Goal: Task Accomplishment & Management: Manage account settings

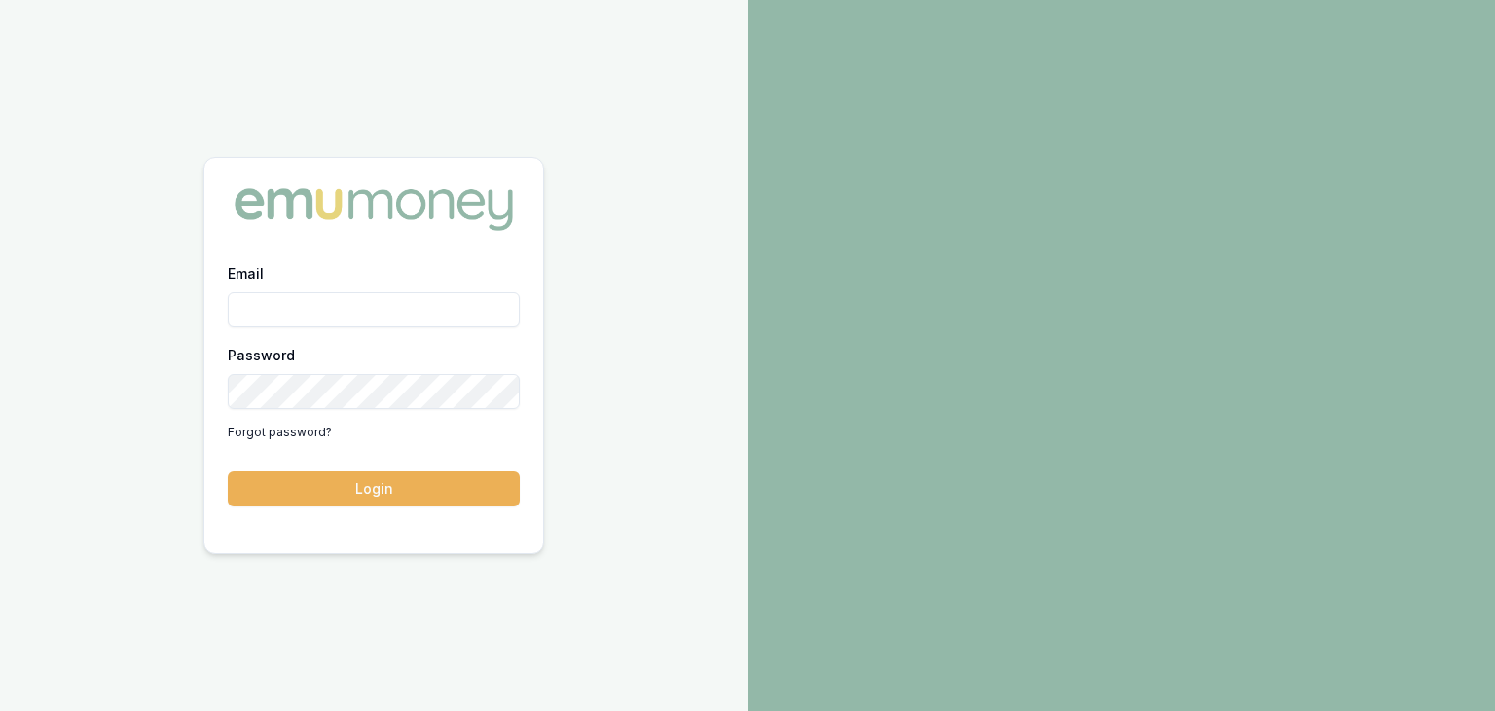
click at [312, 307] on input "Email" at bounding box center [374, 309] width 292 height 35
type input "baron.ketterman@emumoney.com.au"
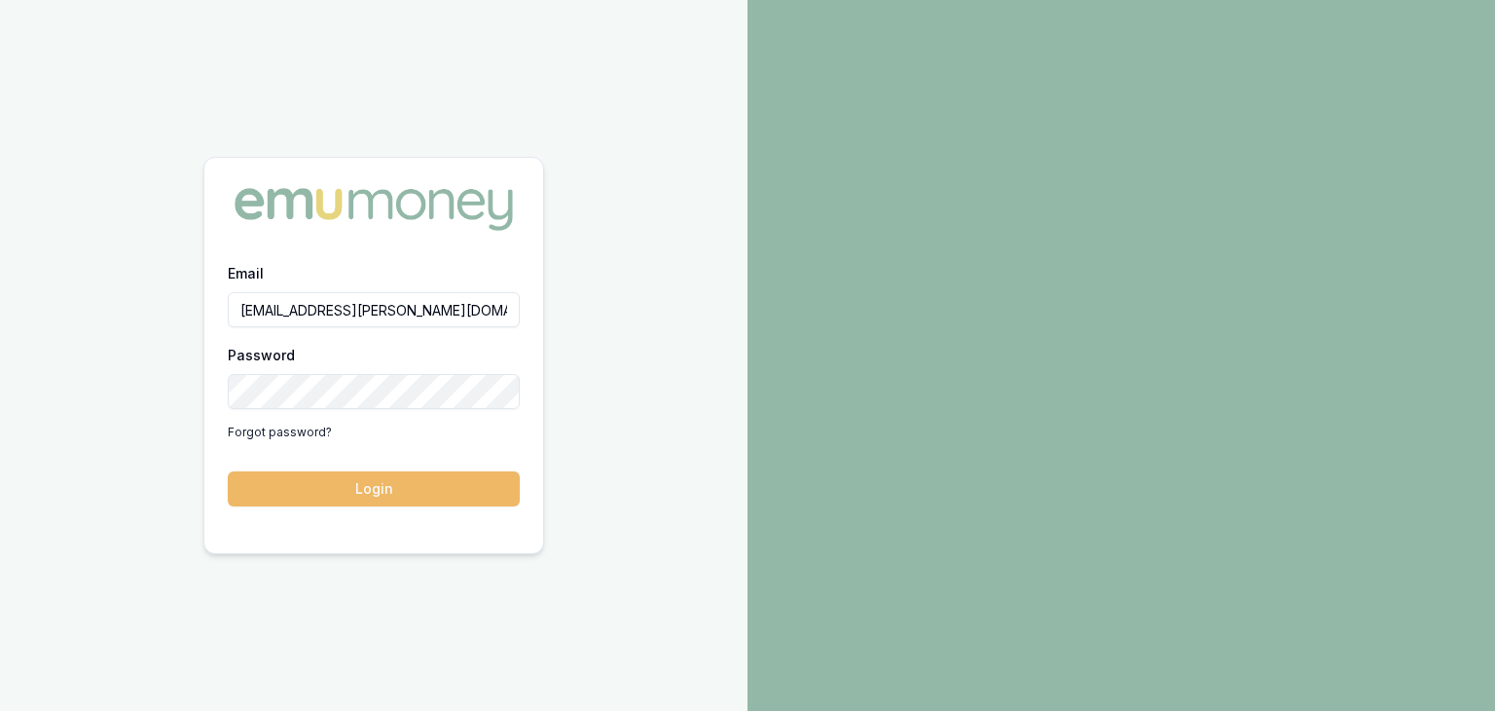
click at [333, 486] on button "Login" at bounding box center [374, 488] width 292 height 35
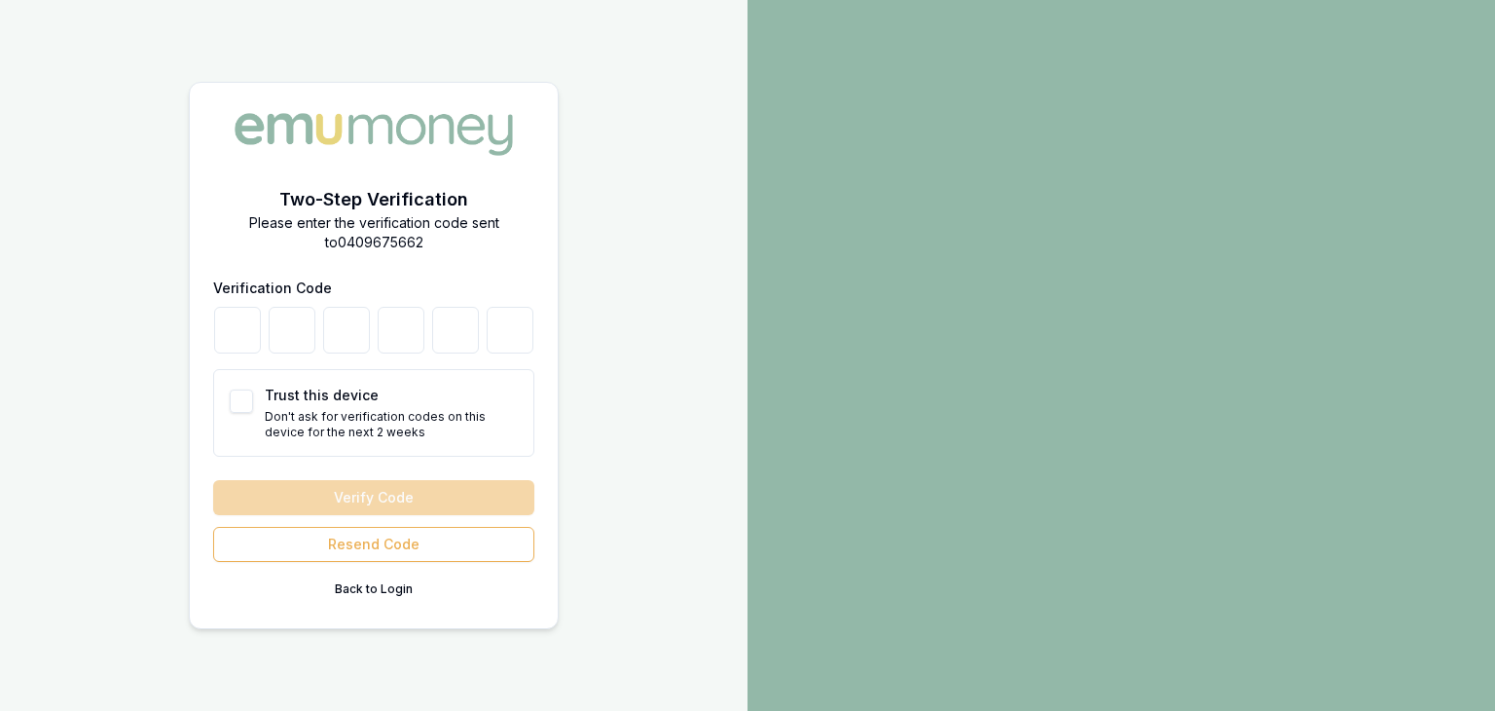
click at [238, 402] on button "Trust this device" at bounding box center [241, 400] width 23 height 23
checkbox input "true"
click at [240, 329] on input "number" at bounding box center [237, 330] width 47 height 47
type input "8"
type input "0"
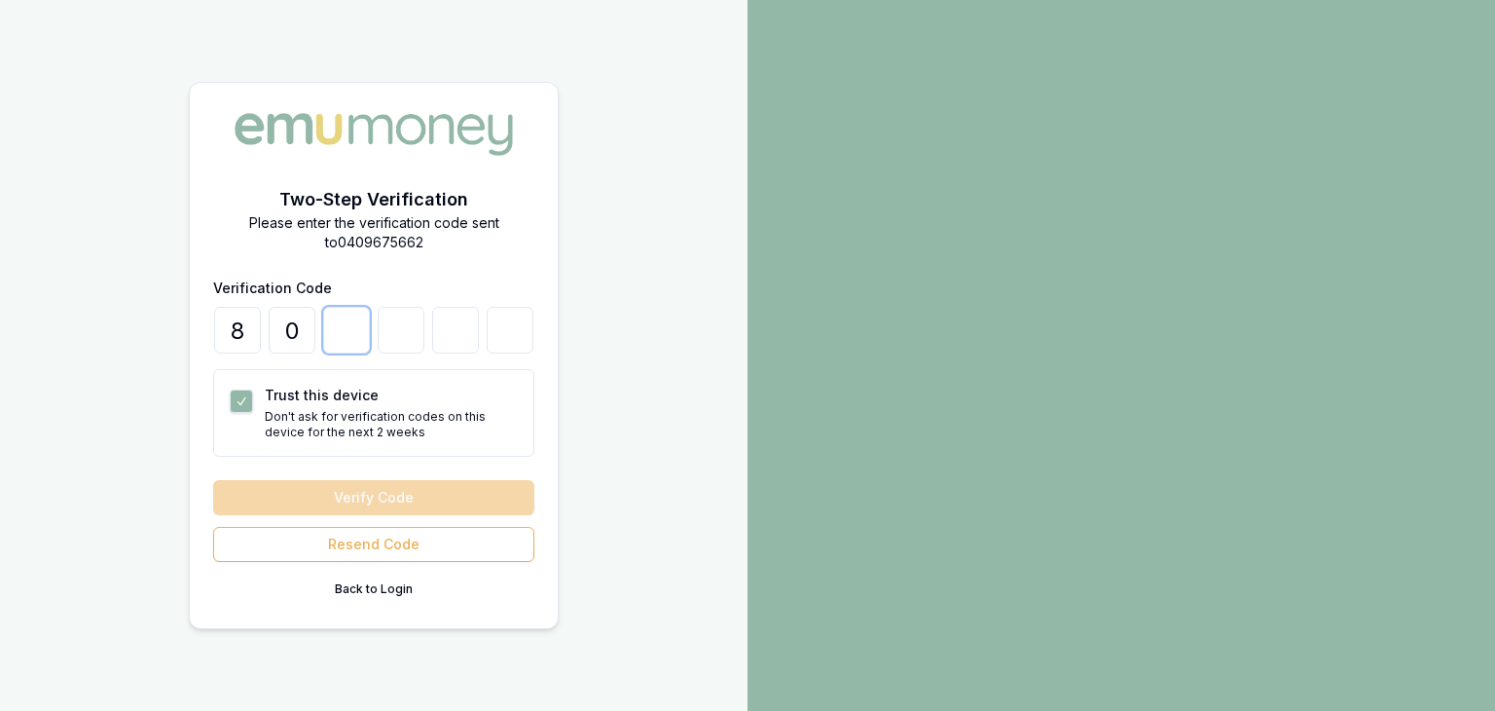
type input "7"
type input "3"
type input "8"
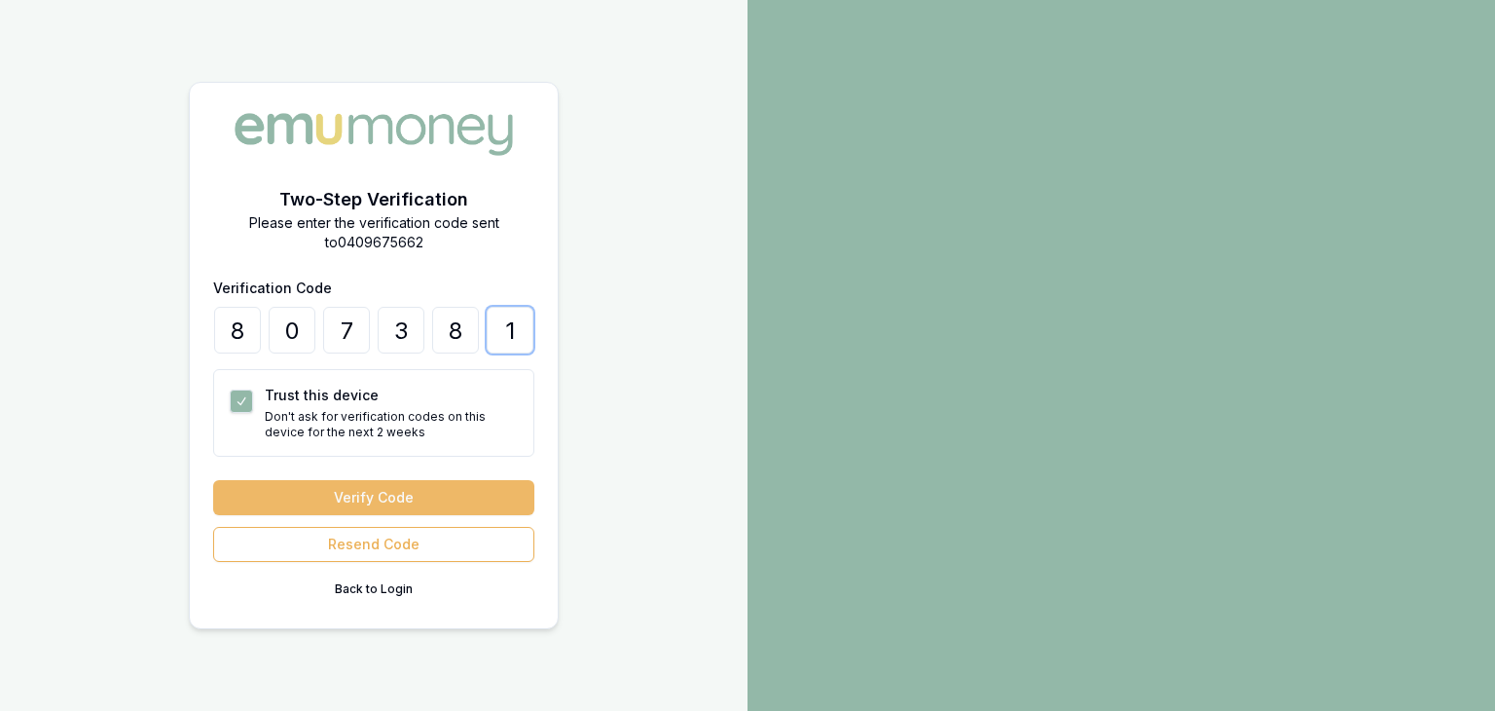
type input "1"
click at [354, 499] on button "Verify Code" at bounding box center [373, 497] width 321 height 35
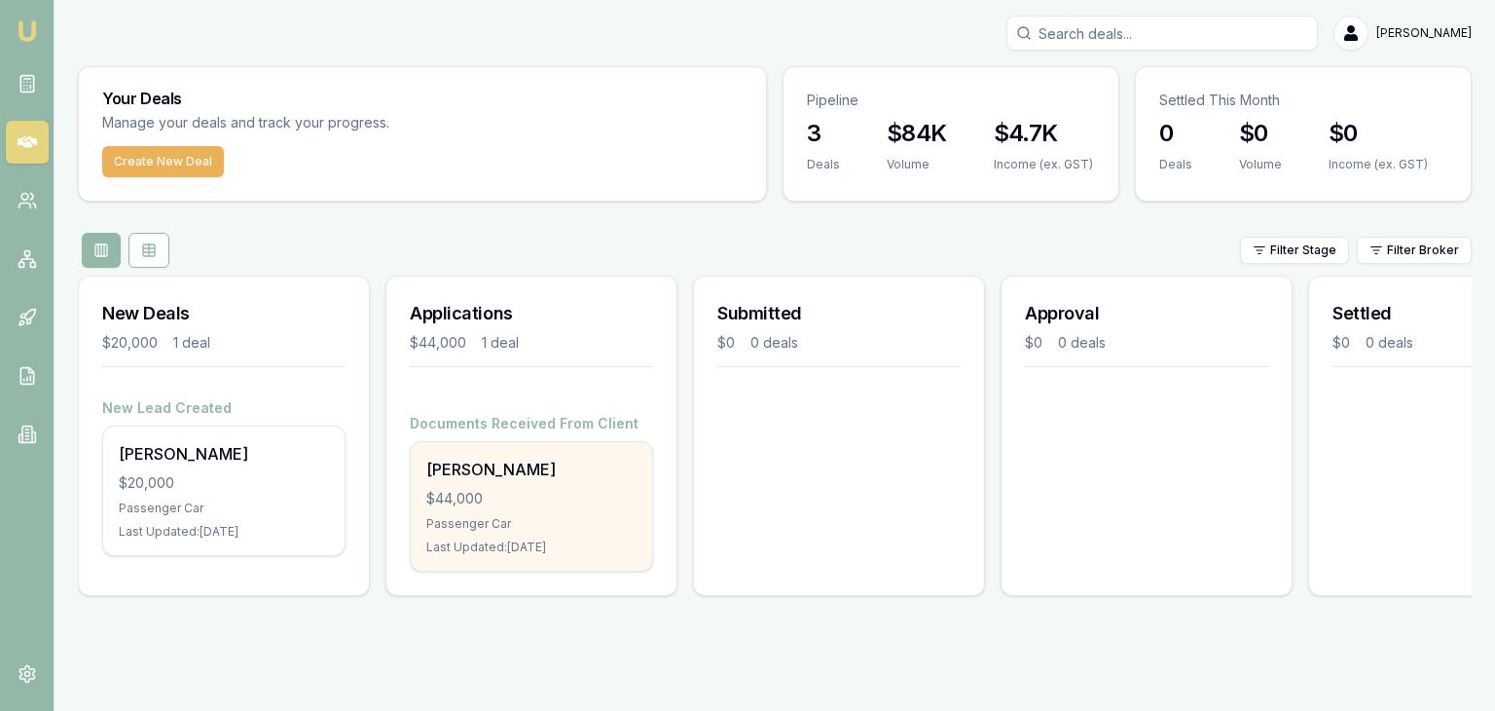
click at [497, 490] on div "$44,000" at bounding box center [531, 498] width 210 height 19
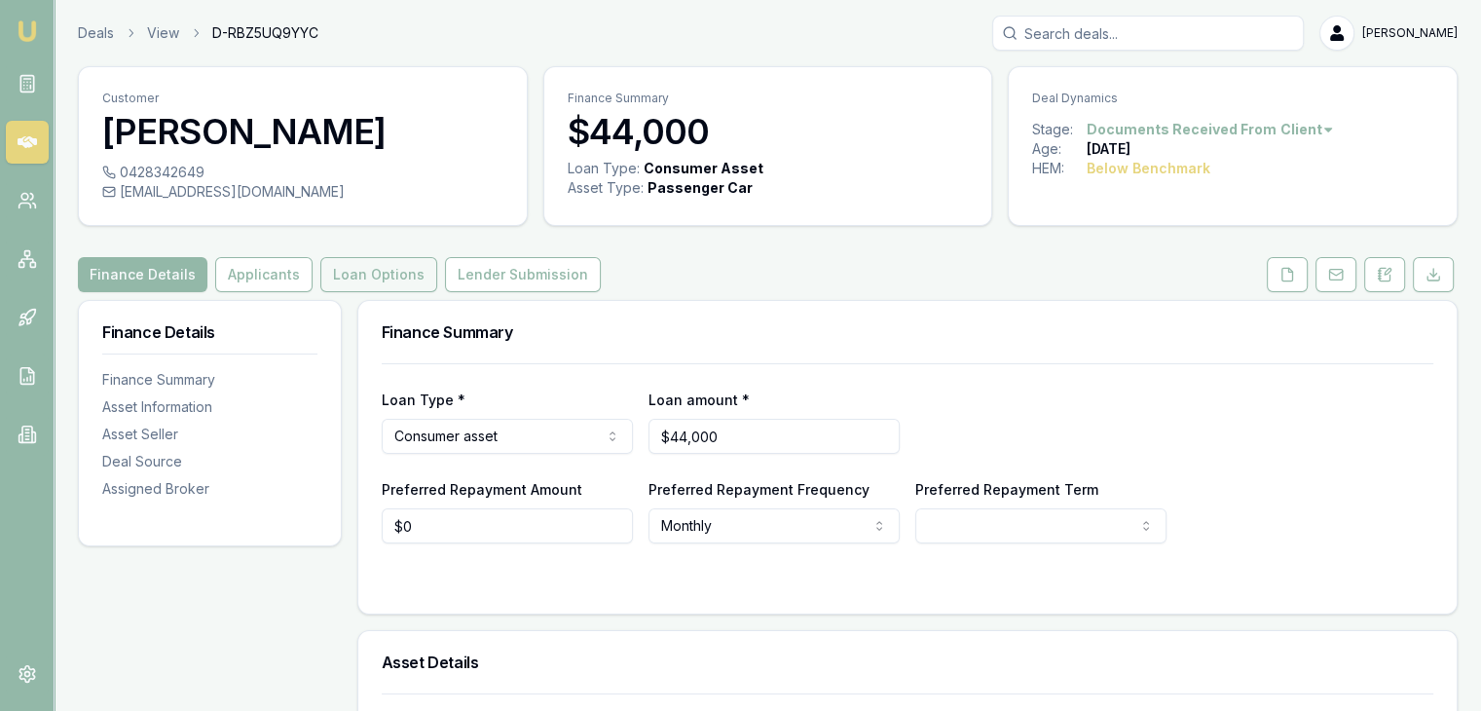
click at [363, 275] on button "Loan Options" at bounding box center [378, 274] width 117 height 35
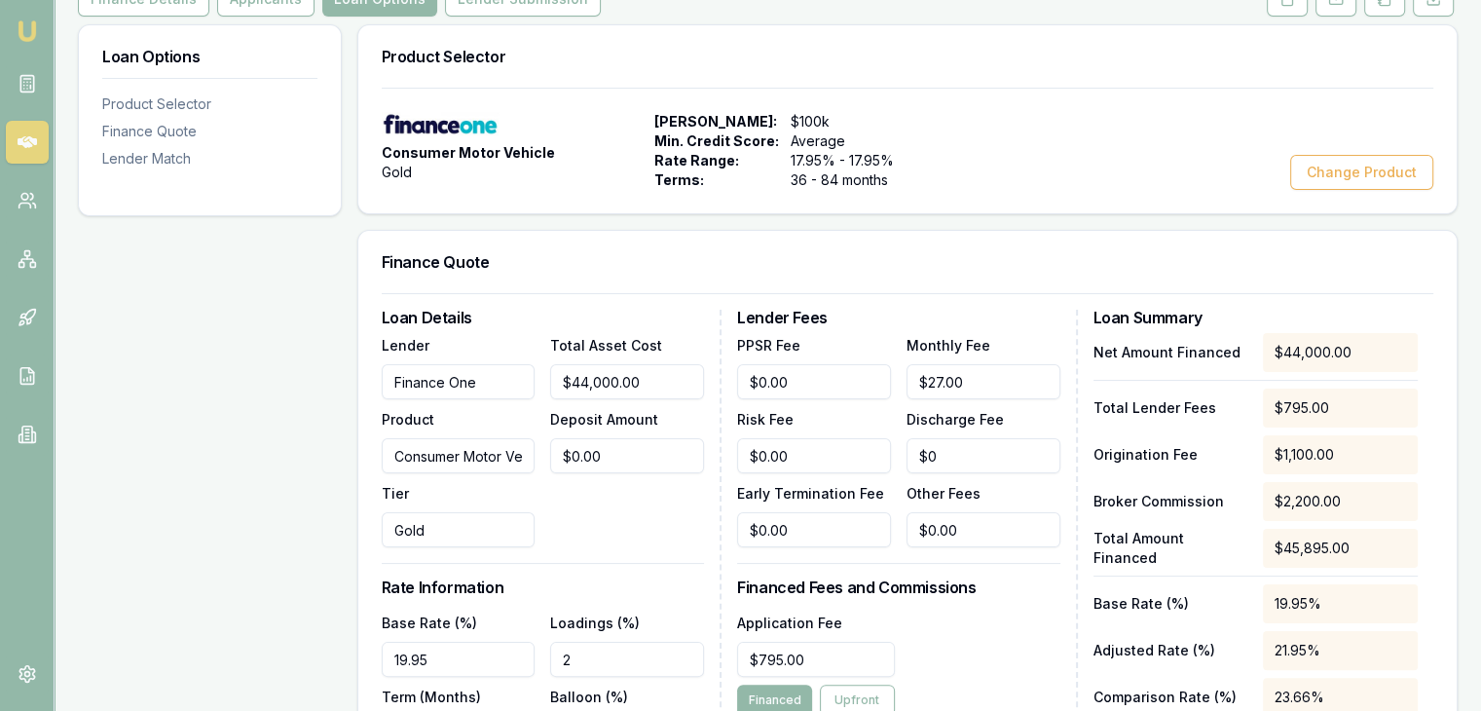
scroll to position [292, 0]
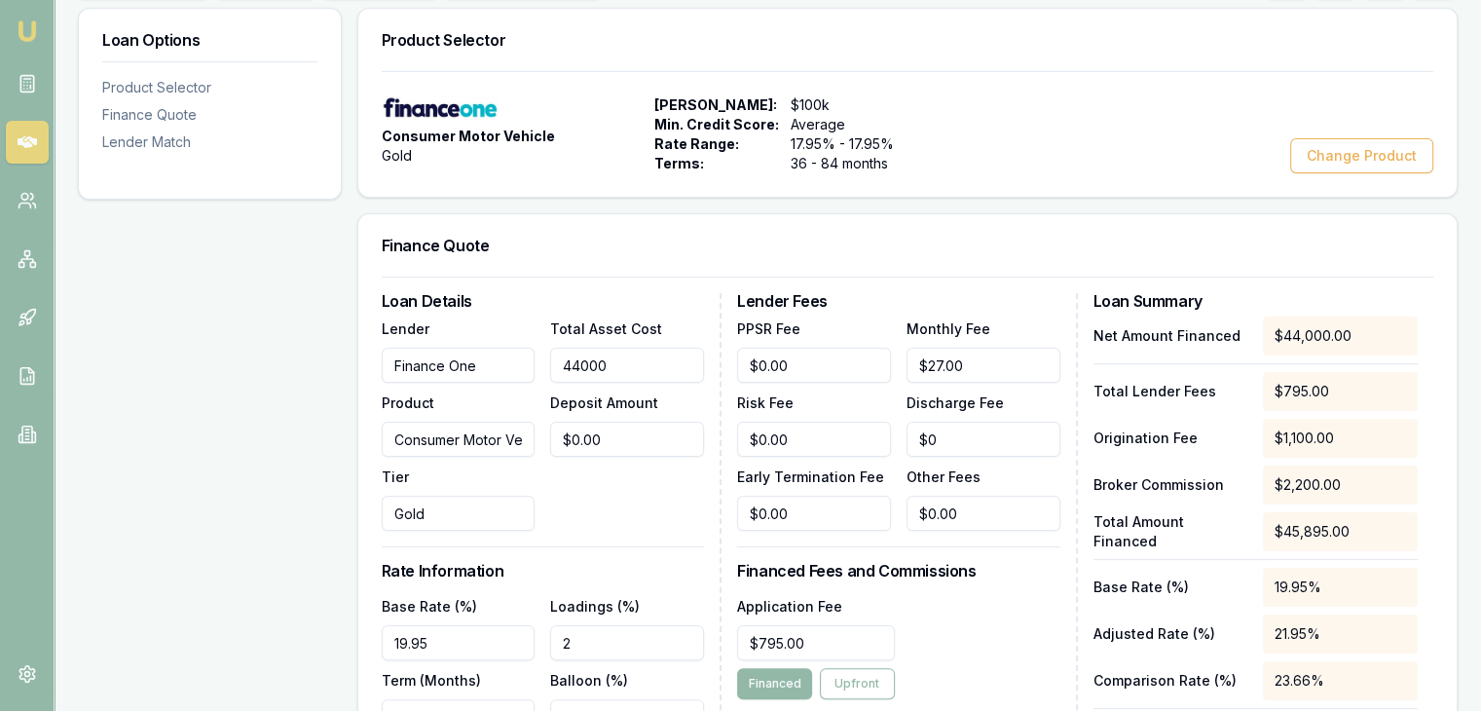
drag, startPoint x: 653, startPoint y: 361, endPoint x: 471, endPoint y: 374, distance: 182.5
click at [471, 374] on div "Lender Finance One Product Consumer Motor Vehicle Tier Gold Total Asset Cost 44…" at bounding box center [543, 423] width 322 height 214
type input "2"
type input "$0.10"
type input "25"
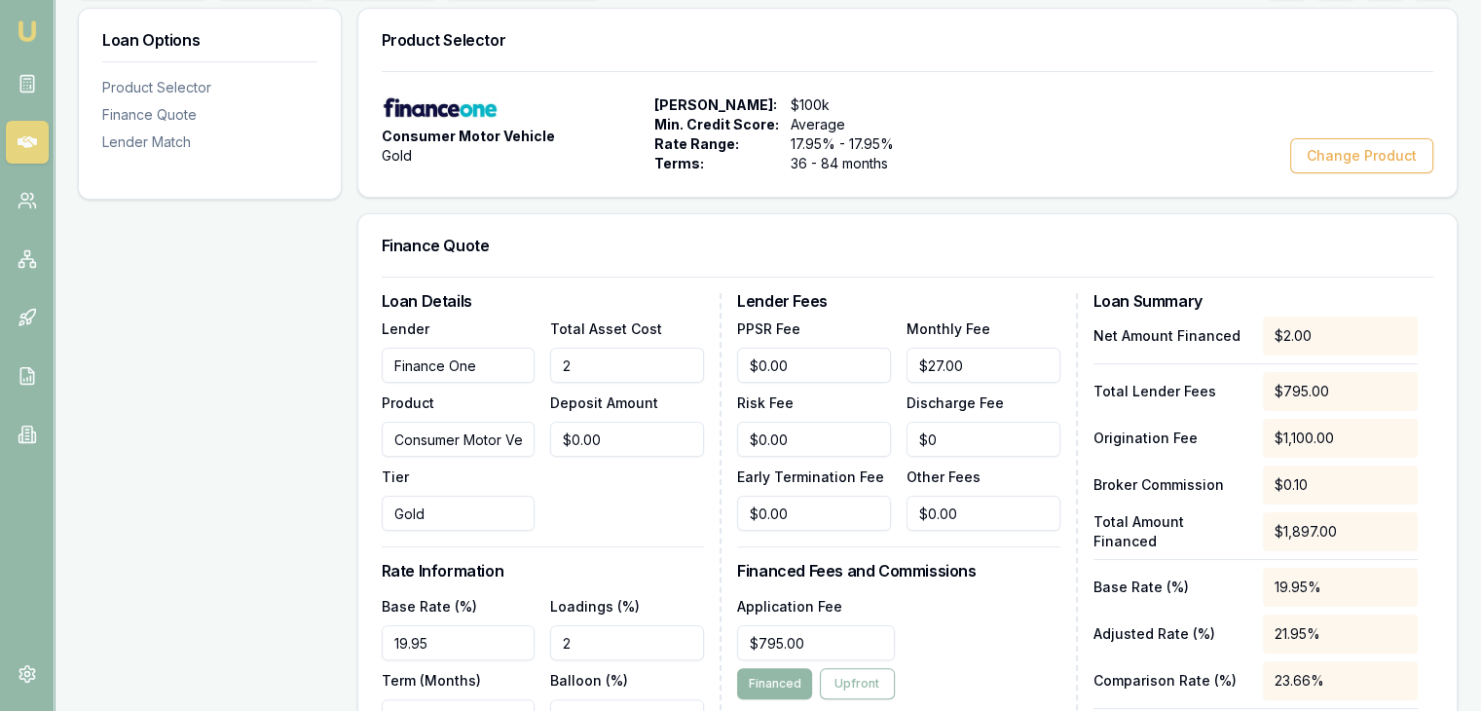
type input "$1.25"
type input "250"
type input "$12.50"
type input "2500"
type input "$125.00"
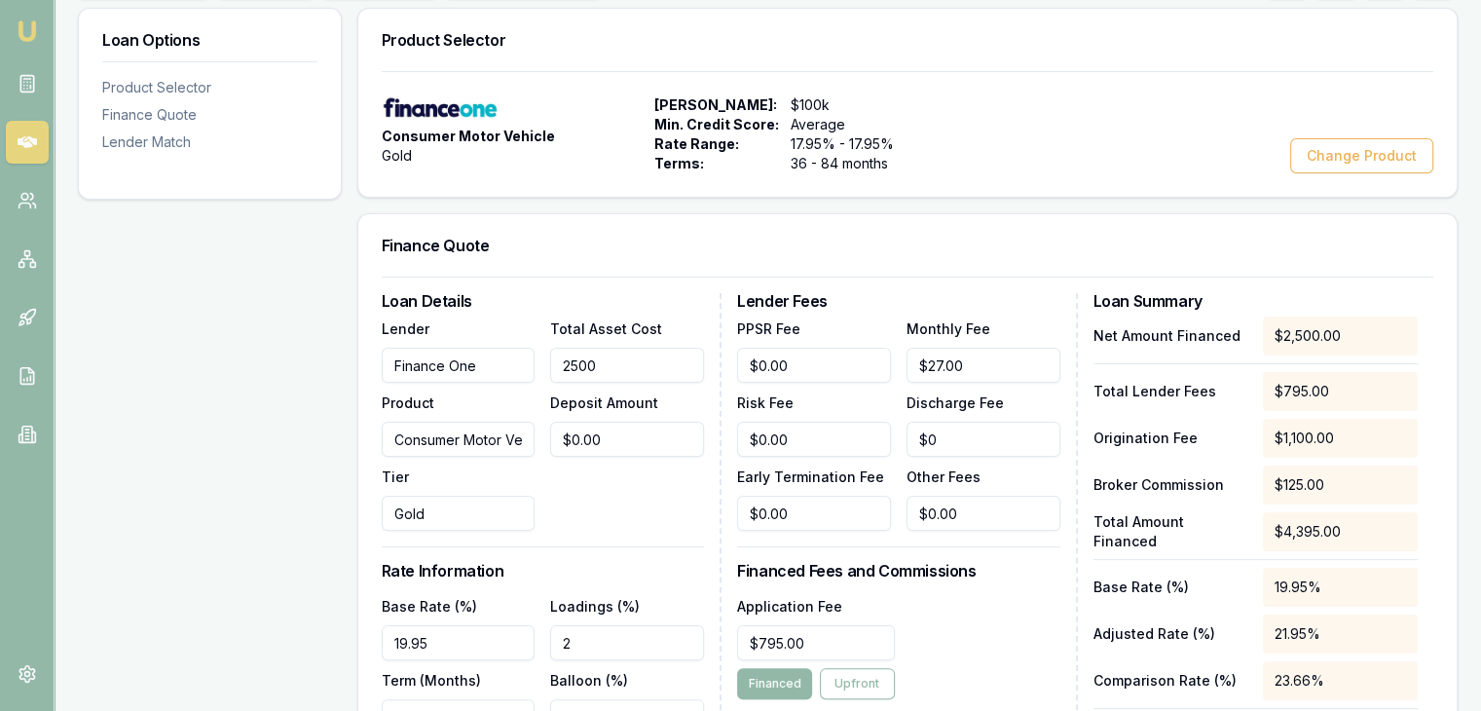
type input "25000"
type input "$1,250.00"
type input "25000"
type input "0"
type input "$25,000.00"
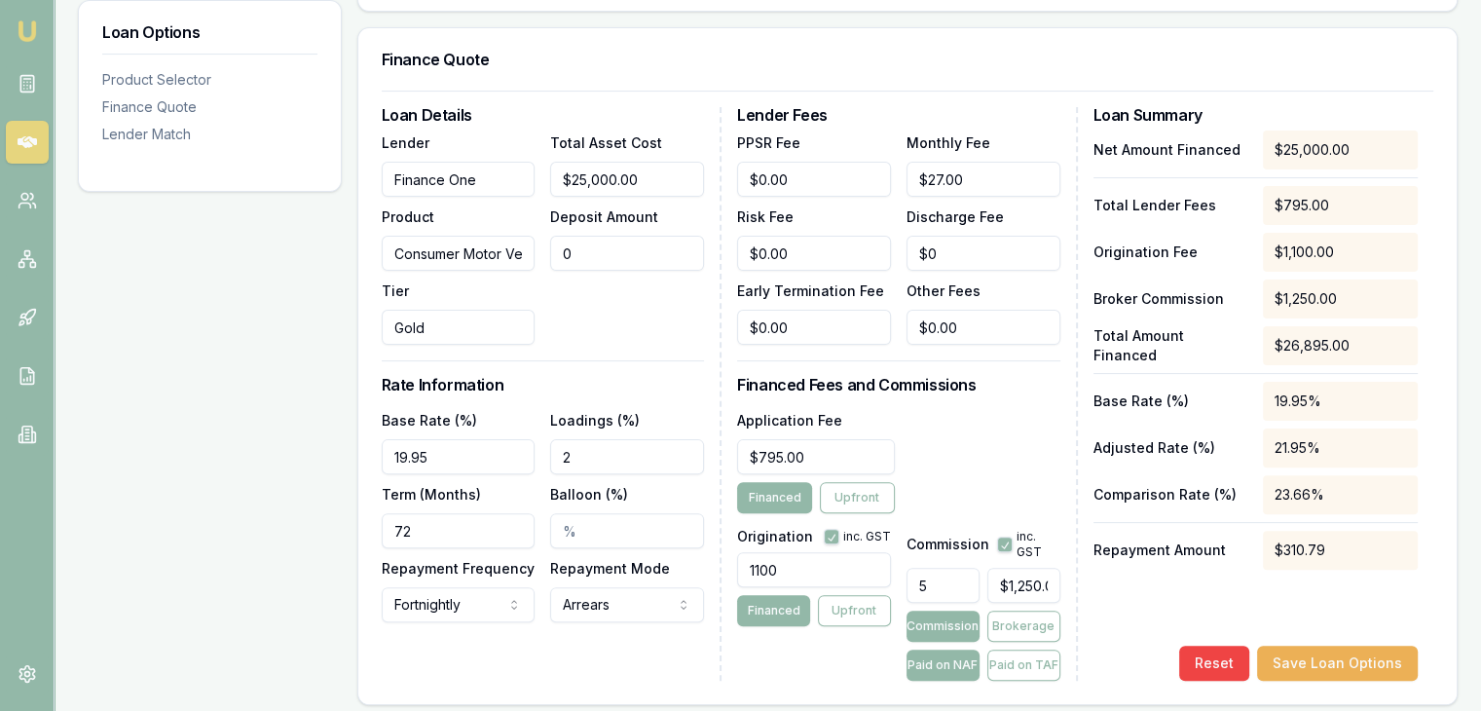
scroll to position [487, 0]
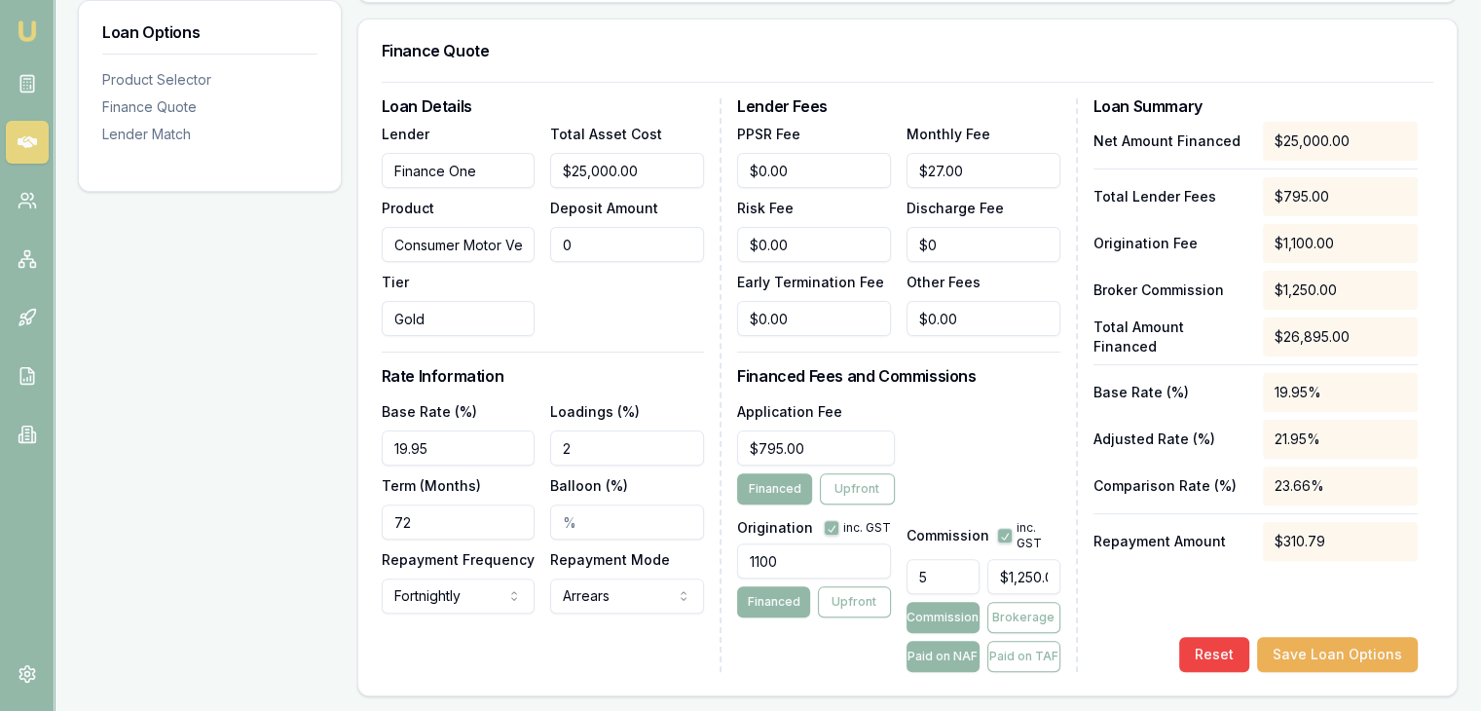
type input "$0.00"
drag, startPoint x: 428, startPoint y: 519, endPoint x: 304, endPoint y: 519, distance: 124.6
click at [304, 519] on div "Loan Options Product Selector Finance Quote Lender Match Product Selector Consu…" at bounding box center [767, 537] width 1379 height 1449
type input "60"
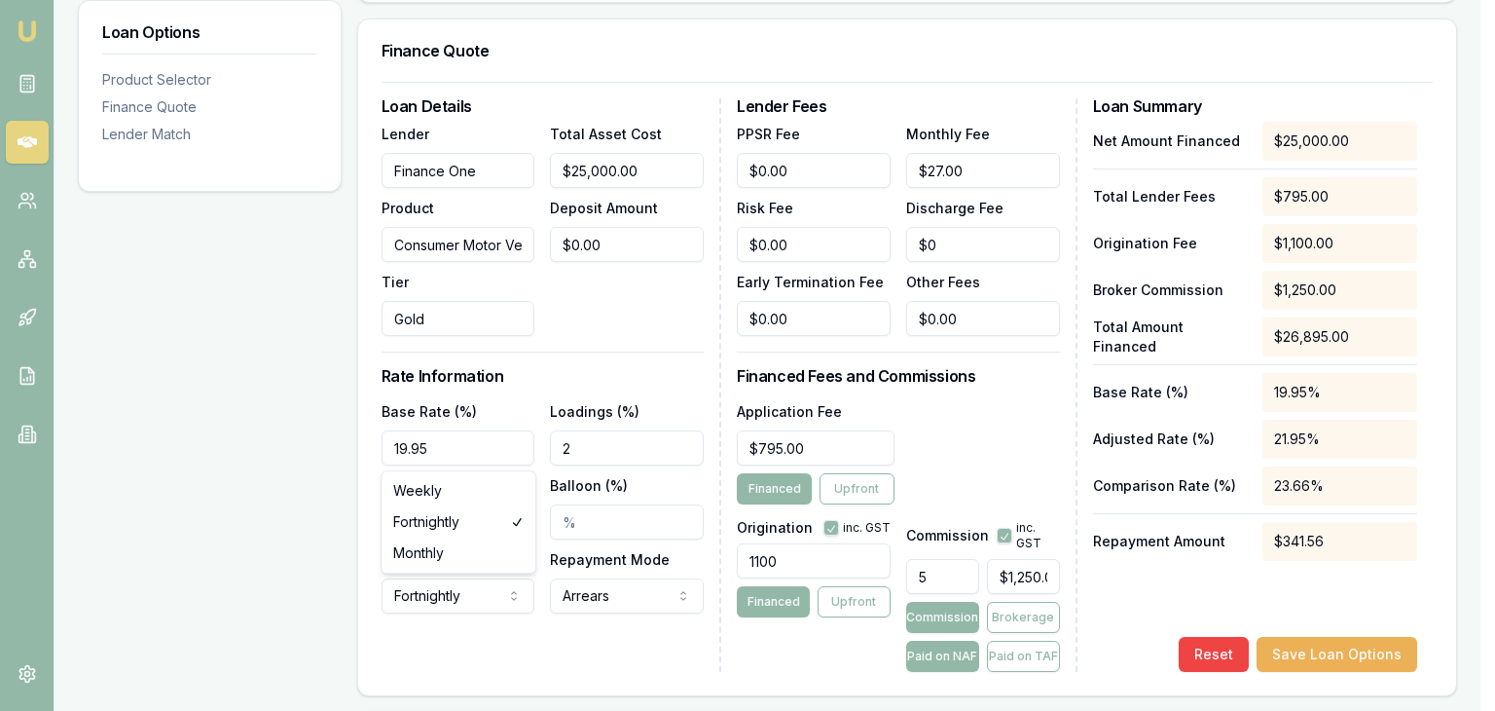
select select "MONTHLY"
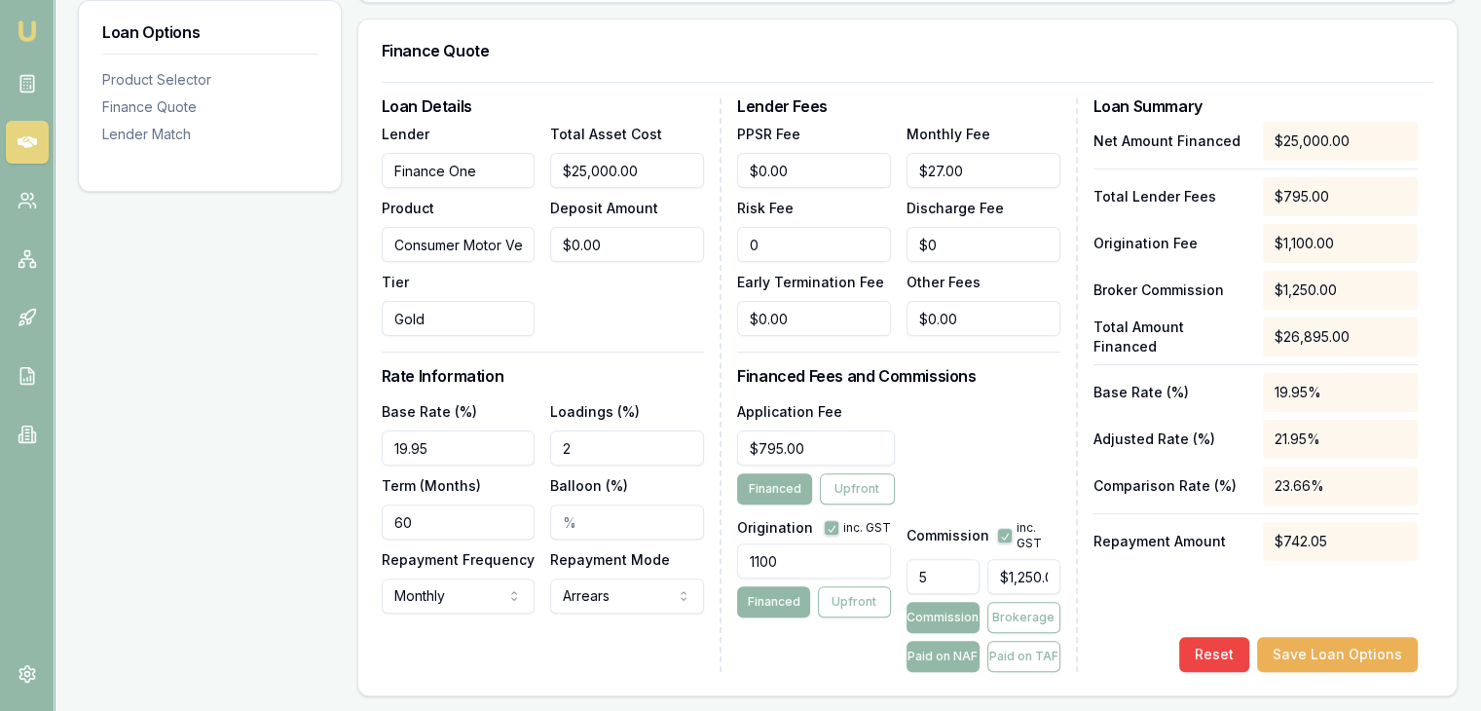
click at [797, 242] on input "0" at bounding box center [814, 244] width 154 height 35
click at [759, 240] on input "01995" at bounding box center [814, 244] width 154 height 35
type input "$1,995.00"
type input "$0"
type input "$0.00"
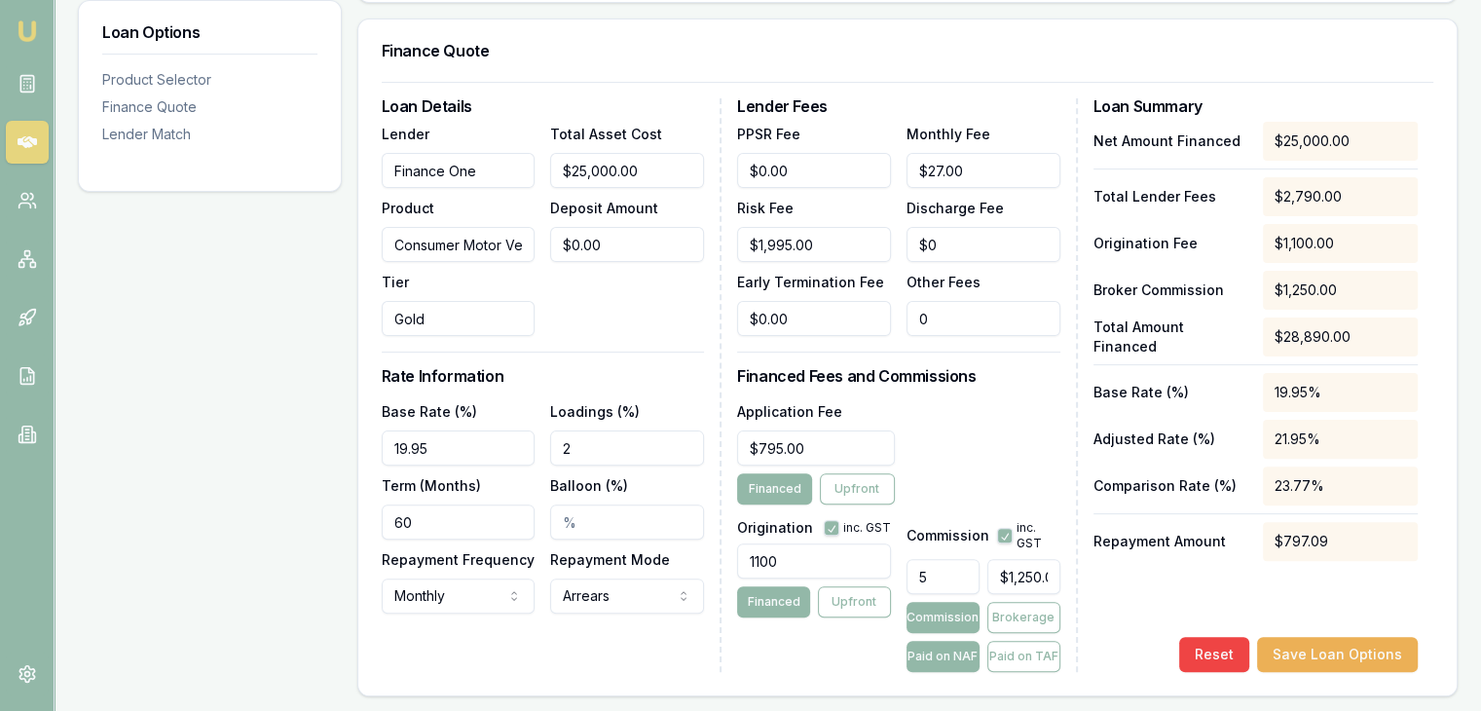
type input "$0.00"
drag, startPoint x: 574, startPoint y: 449, endPoint x: 592, endPoint y: 449, distance: 17.5
click at [575, 449] on input "2" at bounding box center [627, 447] width 154 height 35
drag, startPoint x: 446, startPoint y: 444, endPoint x: 288, endPoint y: 440, distance: 157.7
click at [288, 440] on div "Loan Options Product Selector Finance Quote Lender Match Product Selector Consu…" at bounding box center [767, 537] width 1379 height 1449
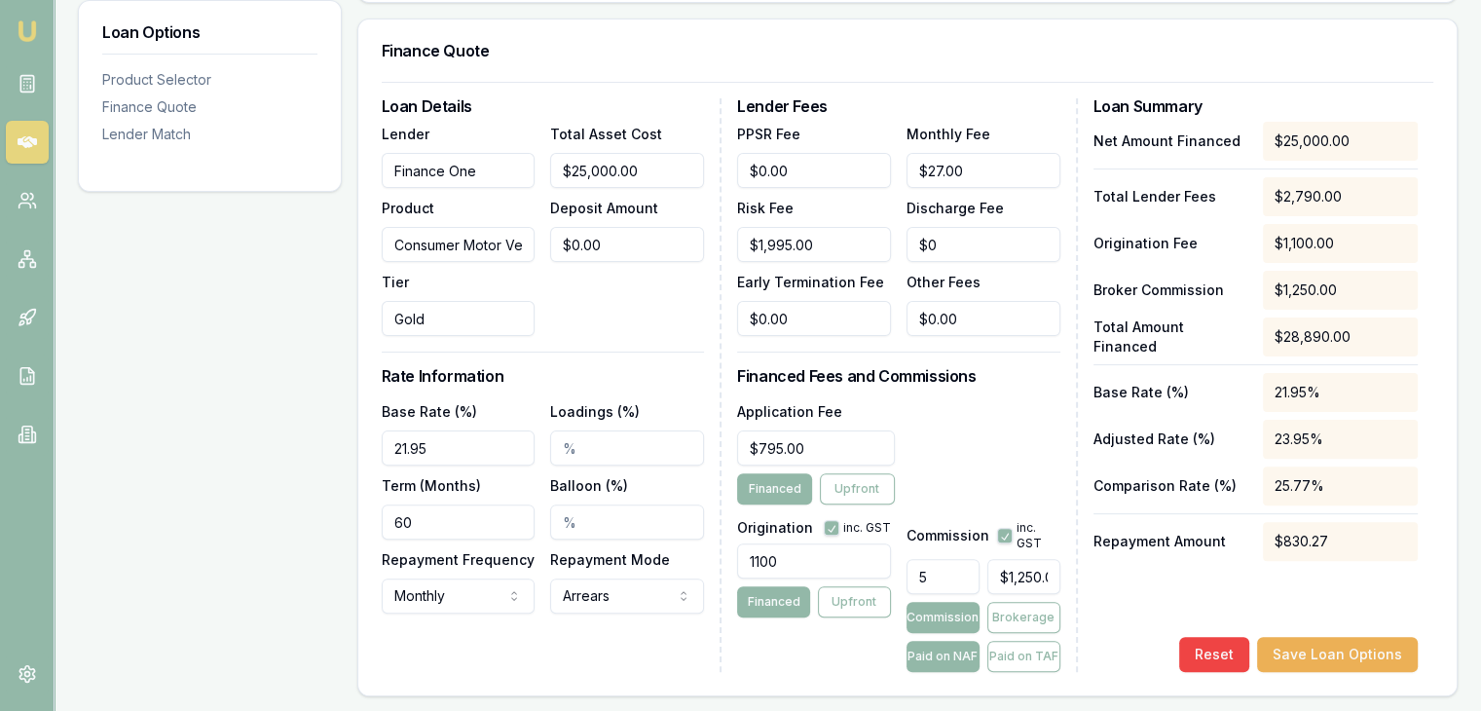
type input "21.95%"
click at [939, 573] on input "5" at bounding box center [942, 576] width 73 height 35
type input "$0.00"
click at [1313, 651] on button "Save Loan Options" at bounding box center [1337, 654] width 161 height 35
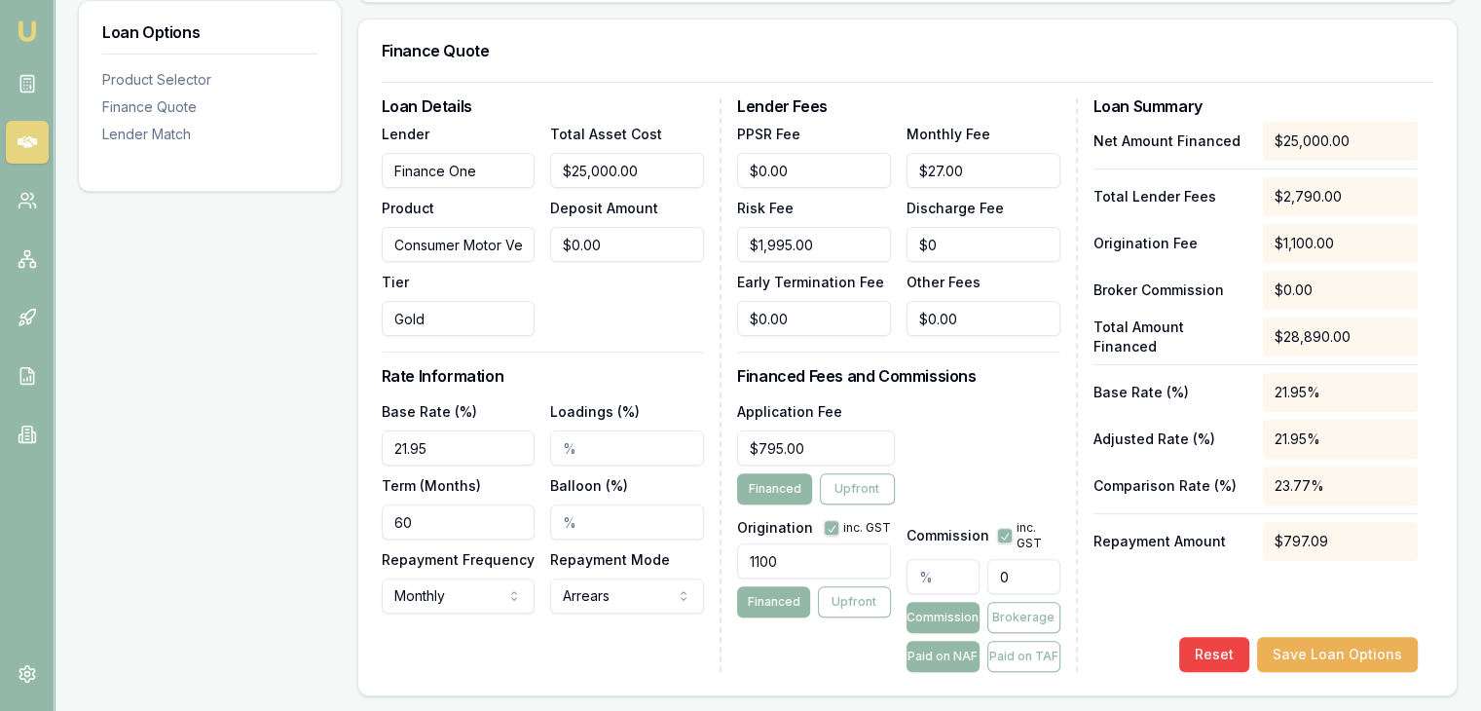
click at [1042, 573] on input "0" at bounding box center [1023, 576] width 73 height 35
type input "$0.00"
click at [944, 575] on input "text" at bounding box center [942, 576] width 73 height 35
type input "4"
type input "$1,000.00"
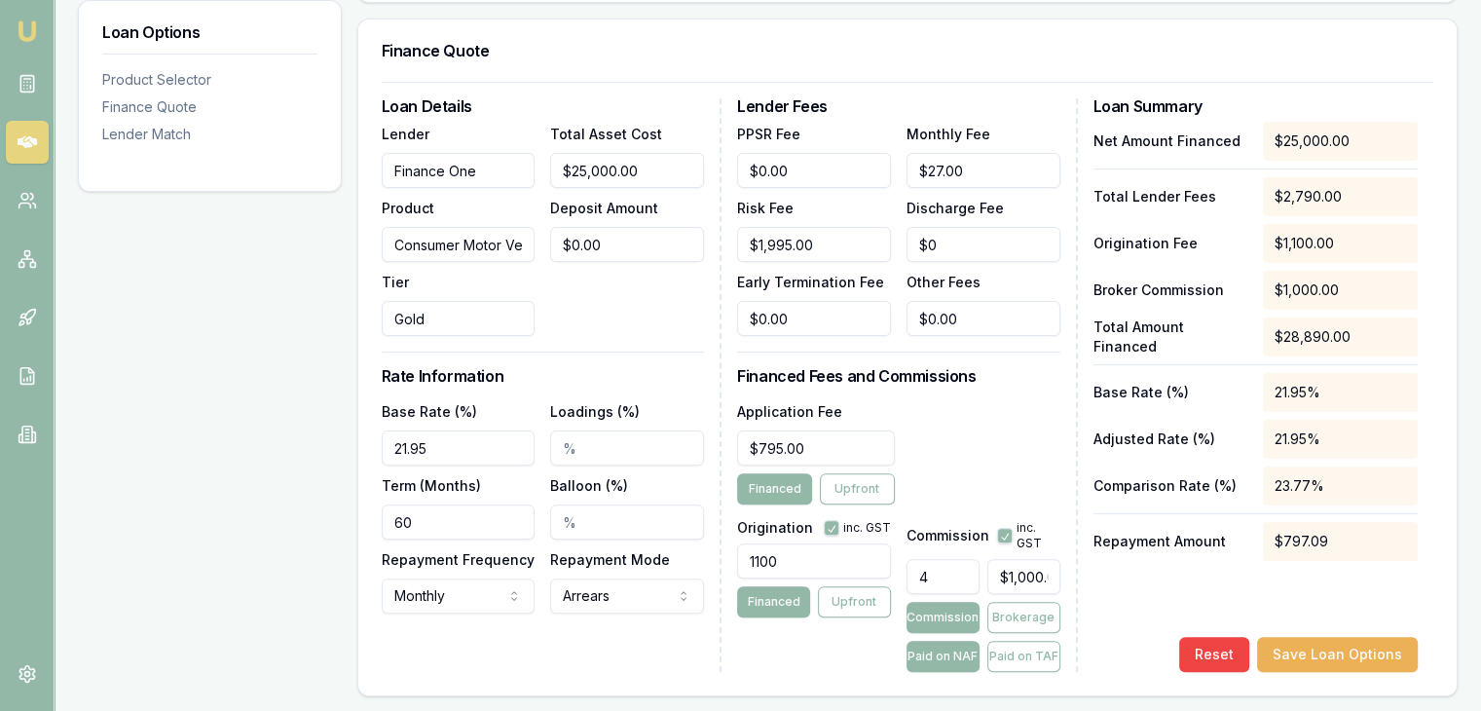
type input "4.00%"
type input "$1,000.00"
click at [1336, 653] on button "Save Loan Options" at bounding box center [1337, 654] width 161 height 35
click at [981, 568] on div "4 $1,000.00" at bounding box center [983, 572] width 154 height 43
drag, startPoint x: 984, startPoint y: 577, endPoint x: 1008, endPoint y: 578, distance: 24.4
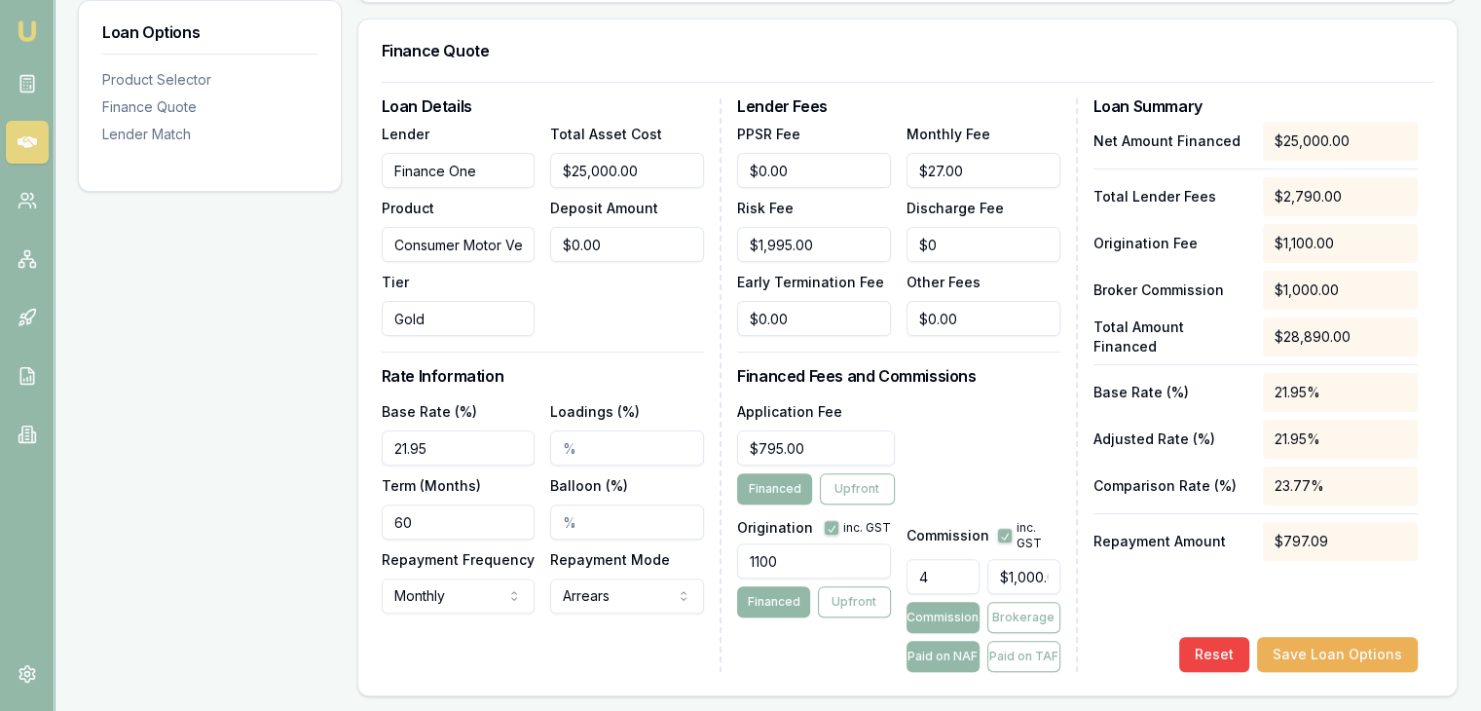
click at [1008, 578] on div "4 $1,000.00" at bounding box center [983, 572] width 154 height 43
type input "1000"
drag, startPoint x: 988, startPoint y: 570, endPoint x: 1125, endPoint y: 567, distance: 137.3
click at [1125, 567] on div "Loan Details Lender Finance One Product Consumer Motor Vehicle Tier Gold Total …" at bounding box center [907, 384] width 1051 height 573
type input "0.004"
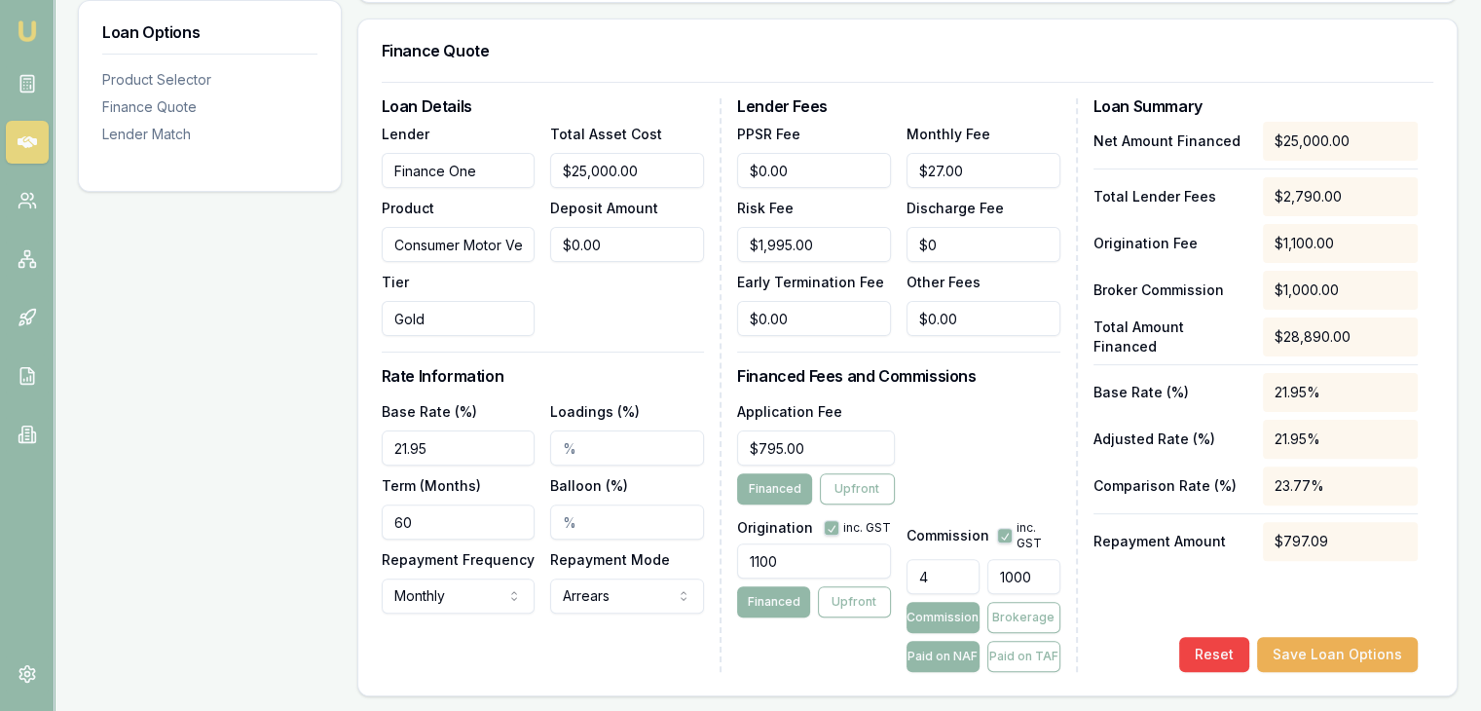
type input "1"
type input "0.048"
type input "12"
type input "0.5"
type input "125"
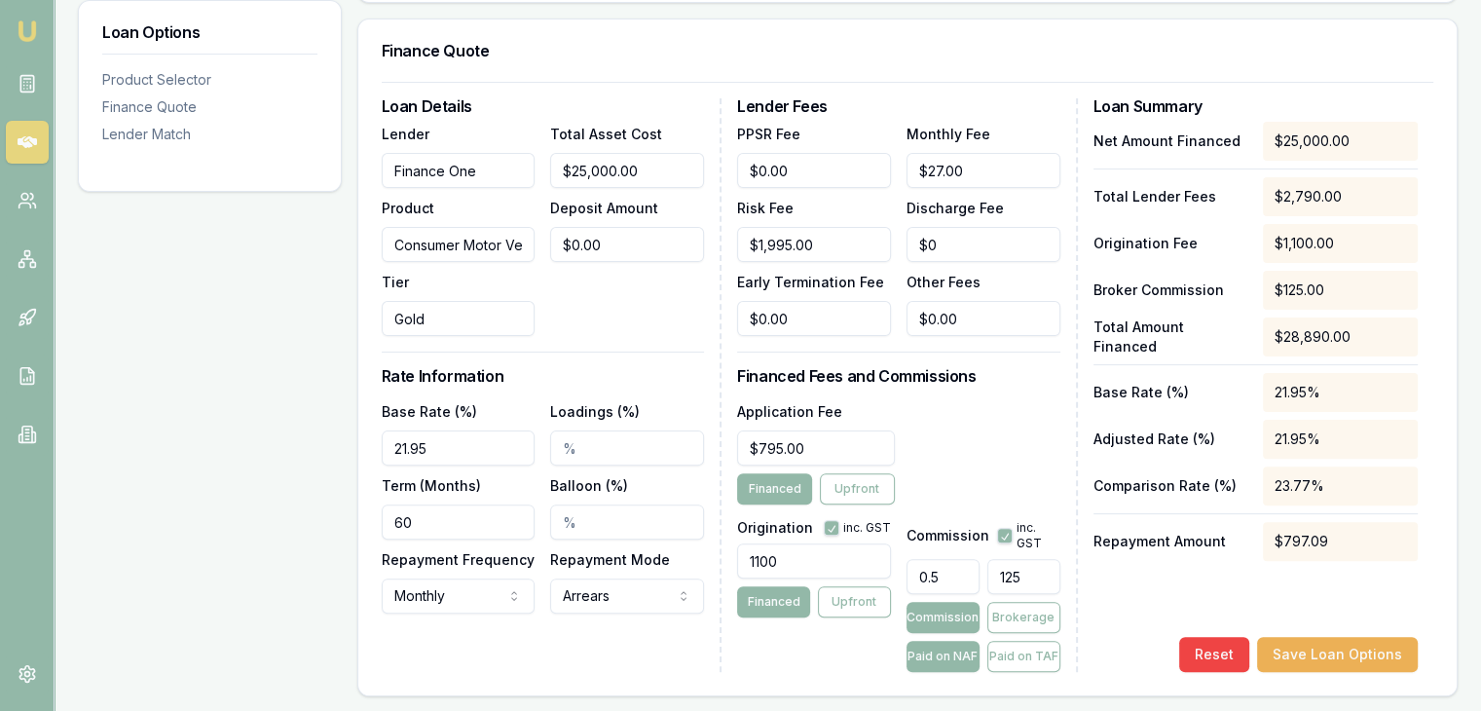
type input "5"
type input "$1,250.00"
click at [1308, 661] on button "Save Loan Options" at bounding box center [1337, 654] width 161 height 35
click at [1333, 647] on button "Save Loan Options" at bounding box center [1337, 654] width 161 height 35
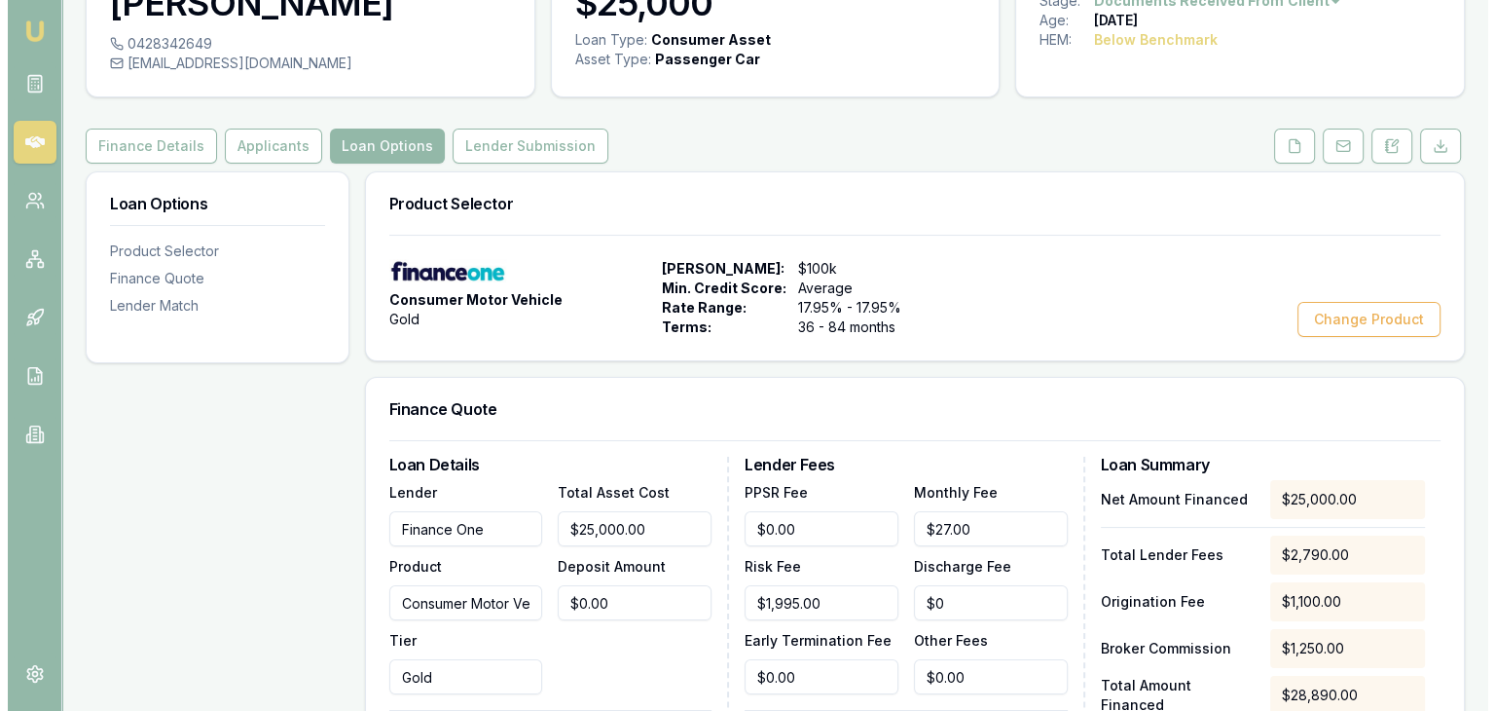
scroll to position [0, 0]
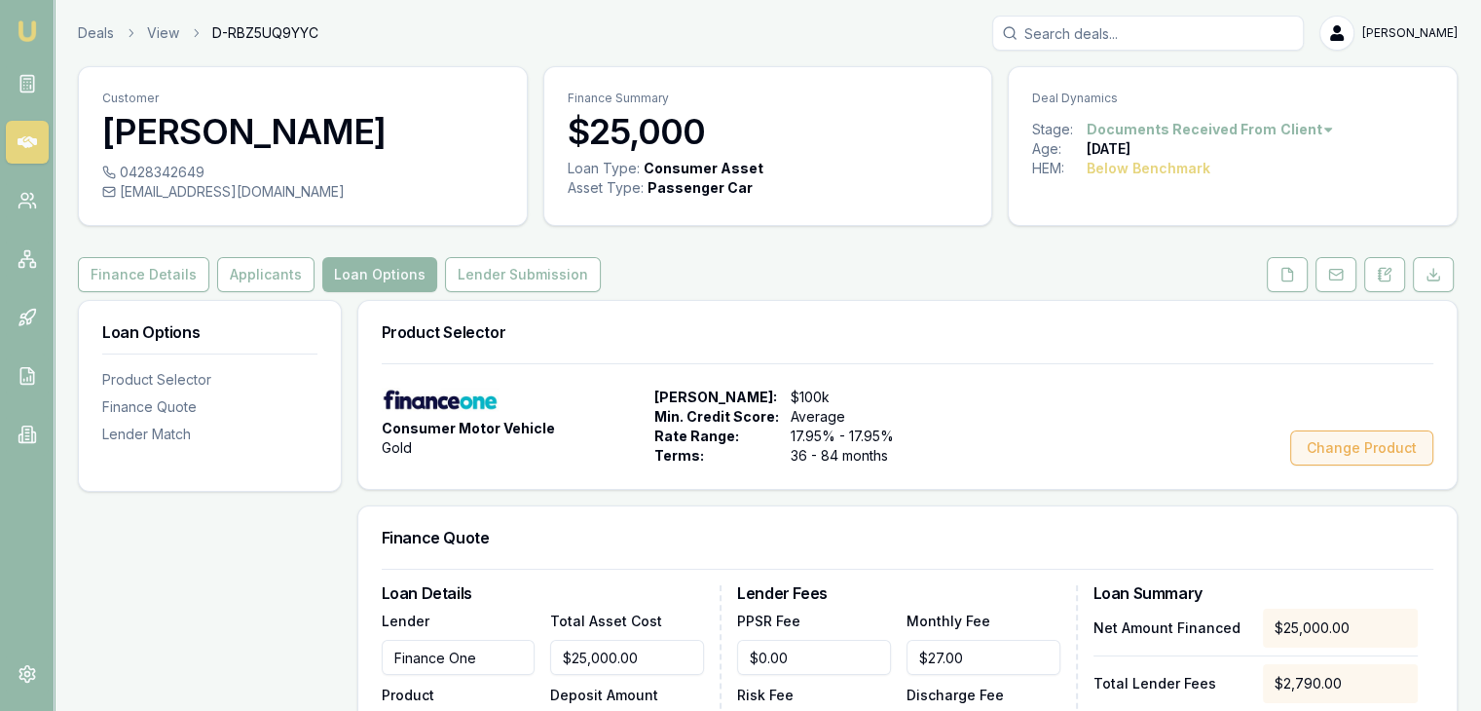
click at [1330, 448] on button "Change Product" at bounding box center [1361, 447] width 143 height 35
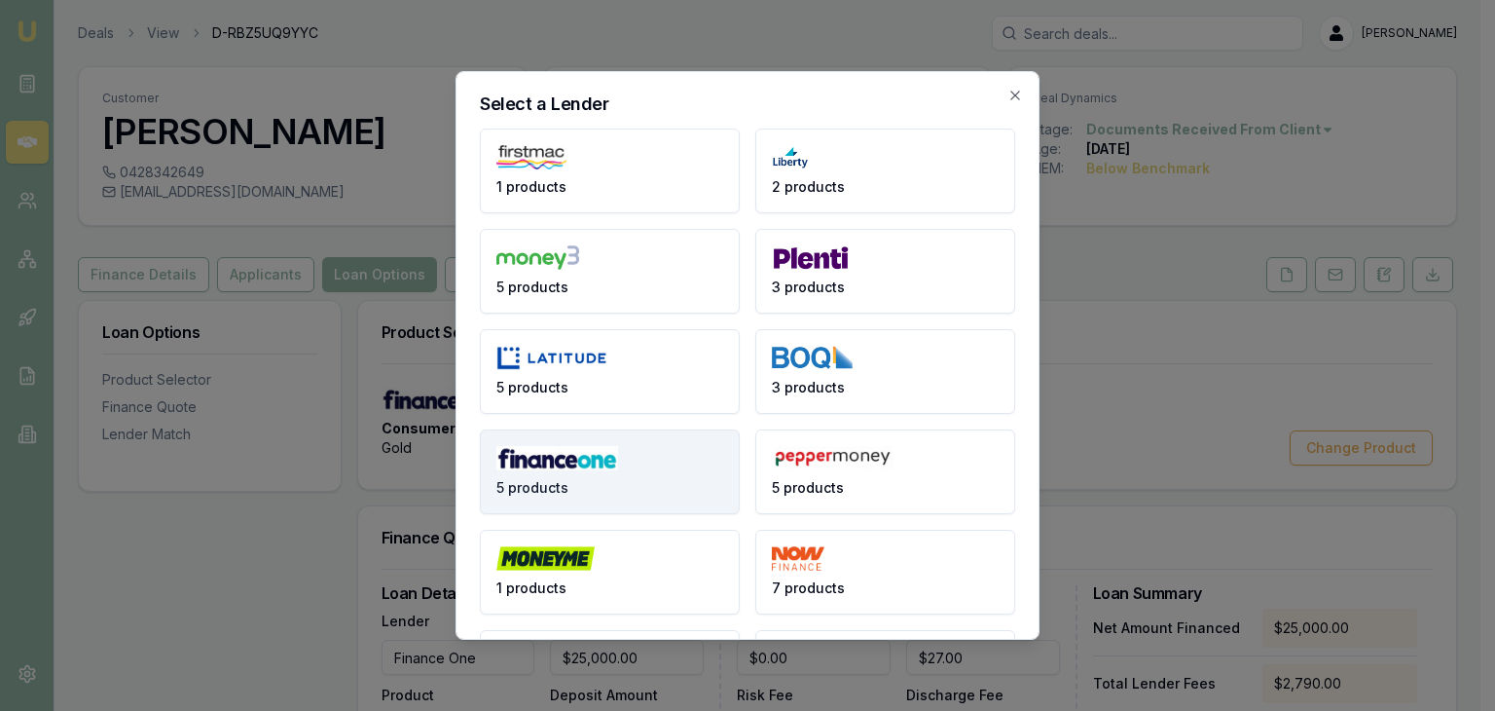
click at [581, 467] on img at bounding box center [557, 458] width 122 height 24
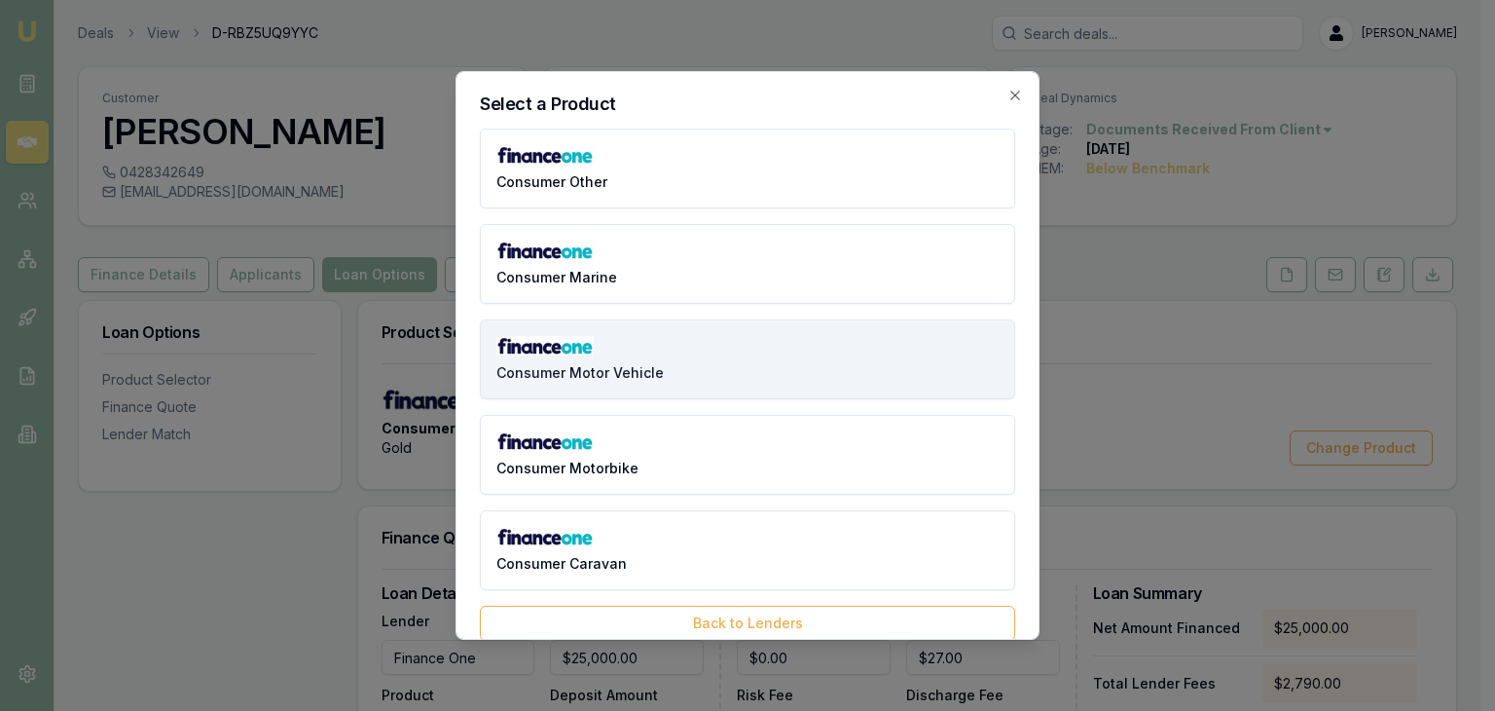
click at [630, 368] on span "Consumer Motor Vehicle" at bounding box center [579, 372] width 167 height 19
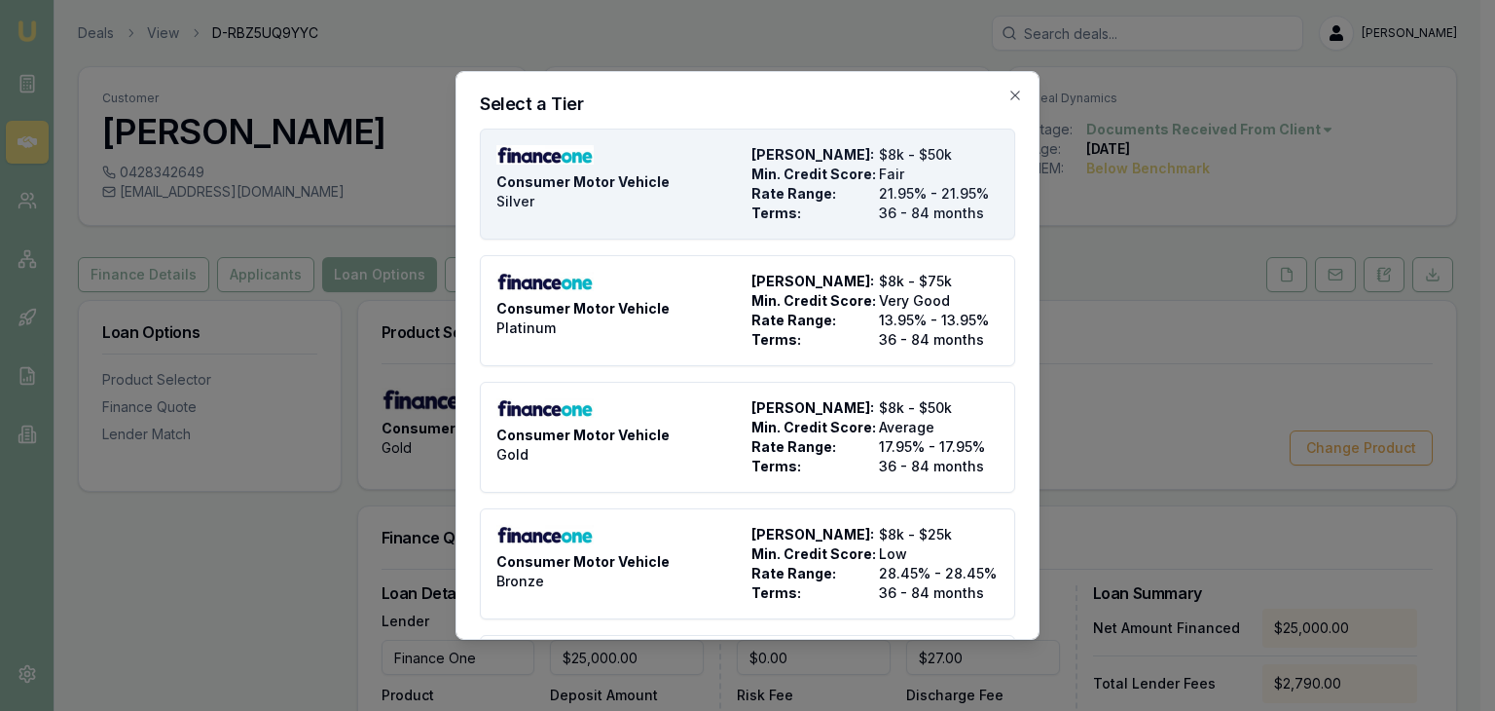
click at [779, 178] on span "Min. Credit Score:" at bounding box center [811, 174] width 120 height 19
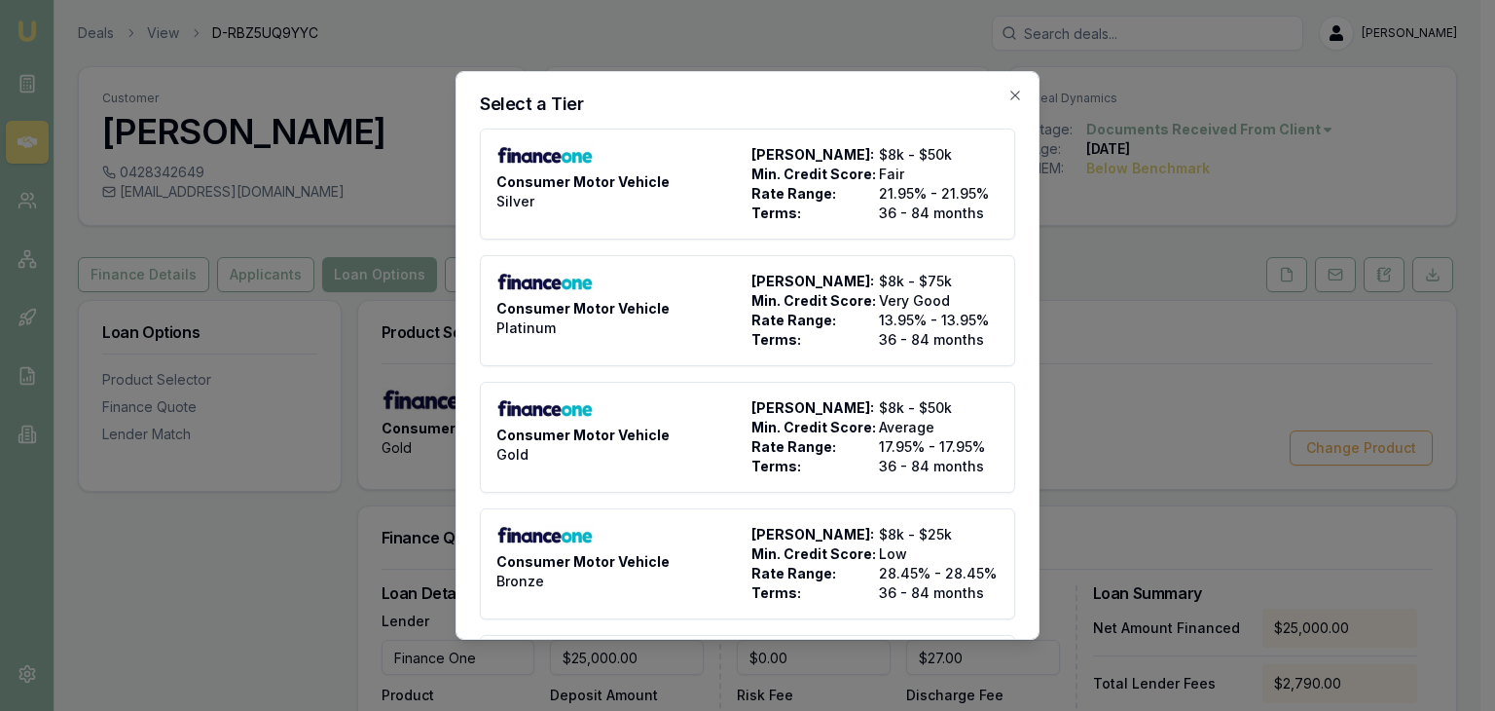
type input "Silver"
type input "36"
type input "$0.00"
type input "10"
type input "$2,500.00"
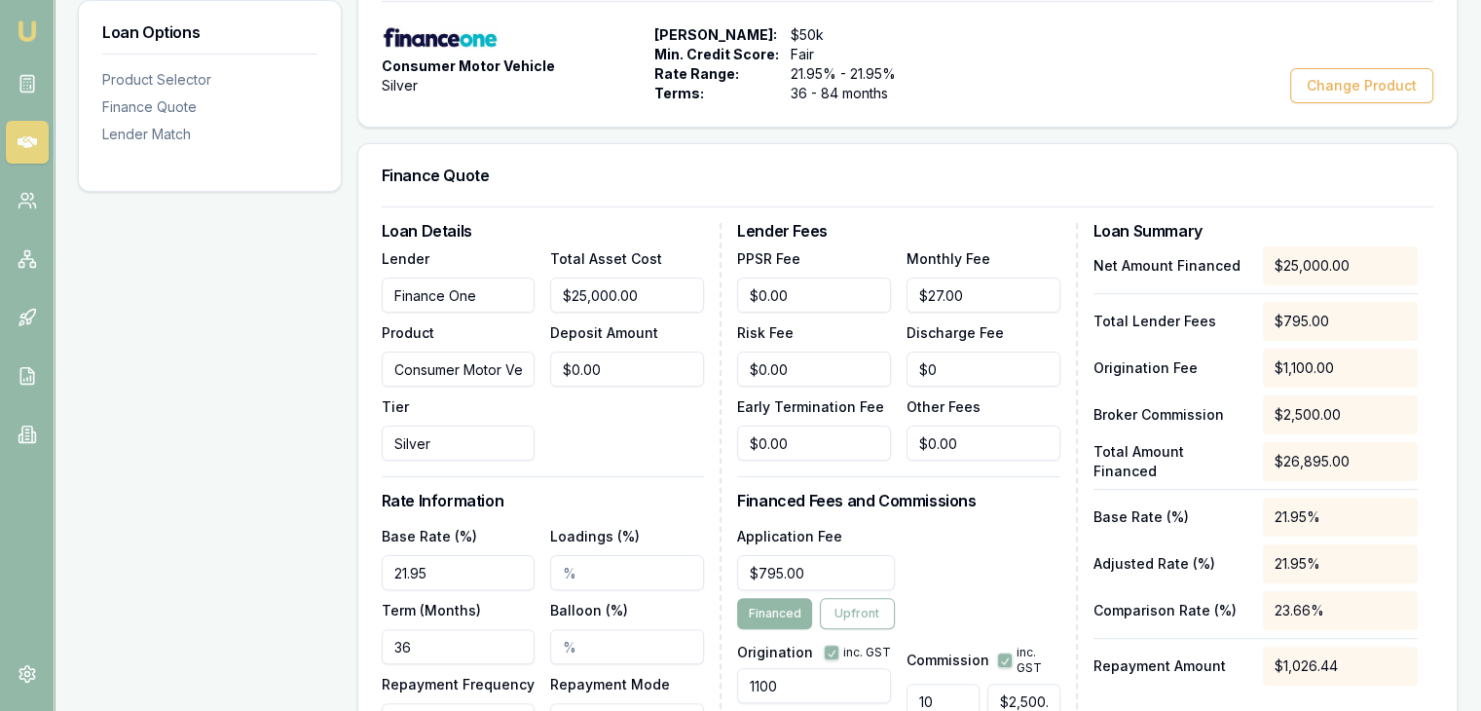
scroll to position [487, 0]
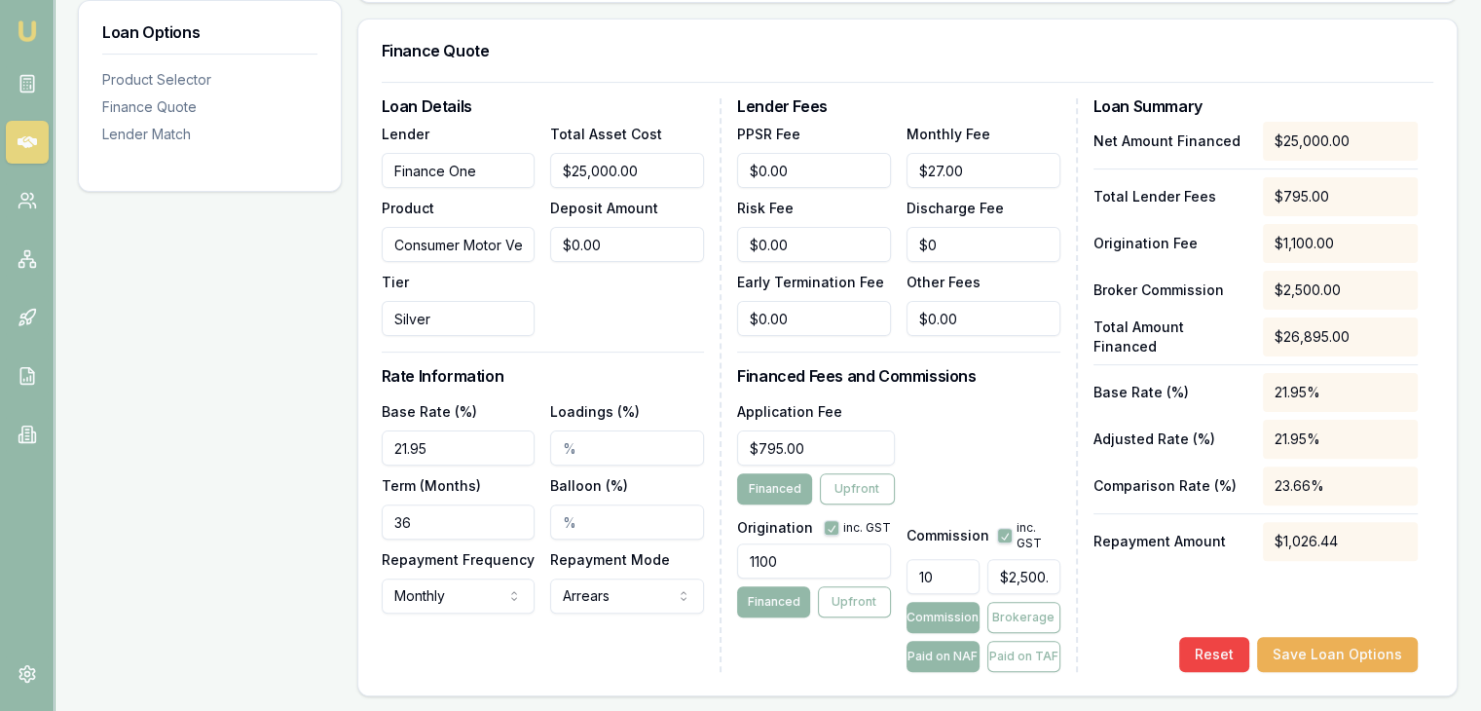
drag, startPoint x: 471, startPoint y: 521, endPoint x: 340, endPoint y: 513, distance: 131.6
click at [340, 513] on div "Loan Options Product Selector Finance Quote Lender Match Product Selector Consu…" at bounding box center [767, 537] width 1379 height 1449
type input "60"
type input "$0.00"
click at [948, 572] on input "10" at bounding box center [942, 576] width 73 height 35
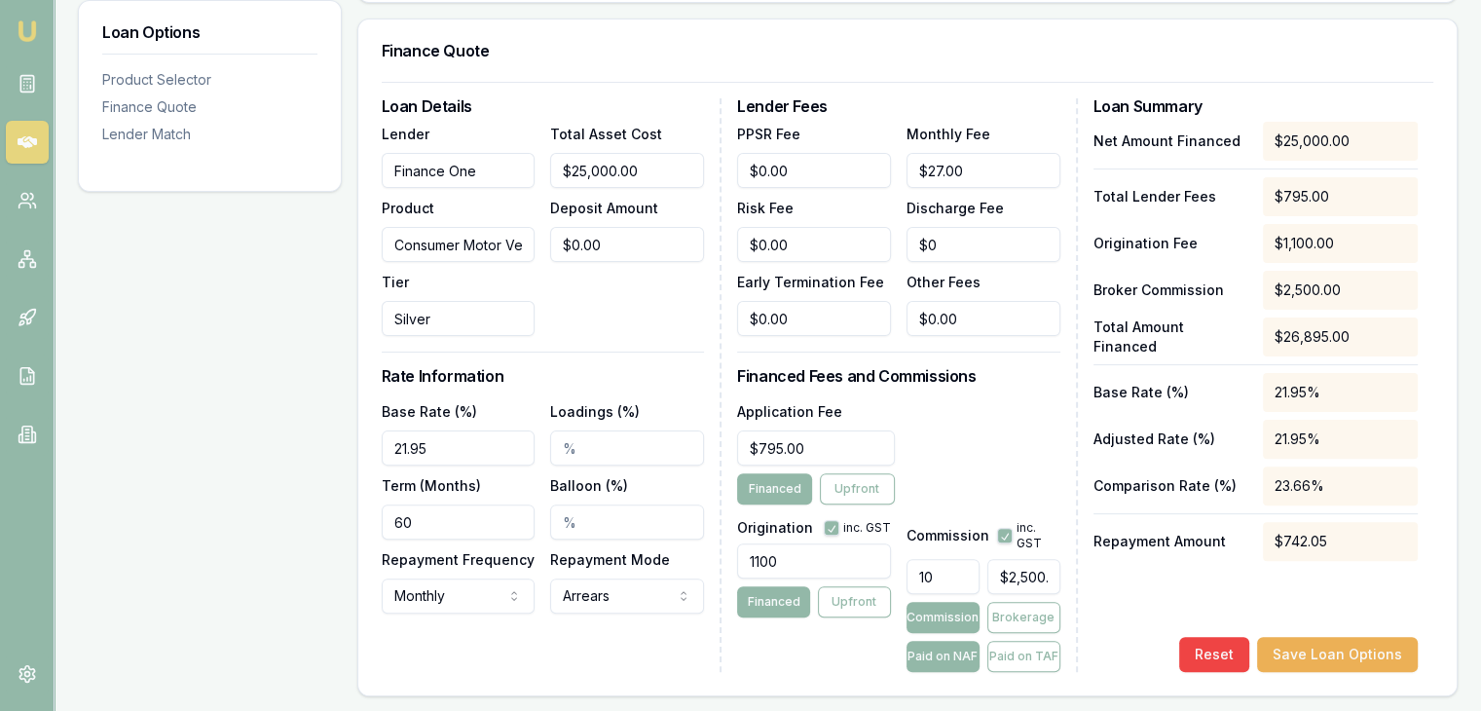
type input "1"
type input "$250.00"
type input "$0.00"
type input "5"
type input "$1,250.00"
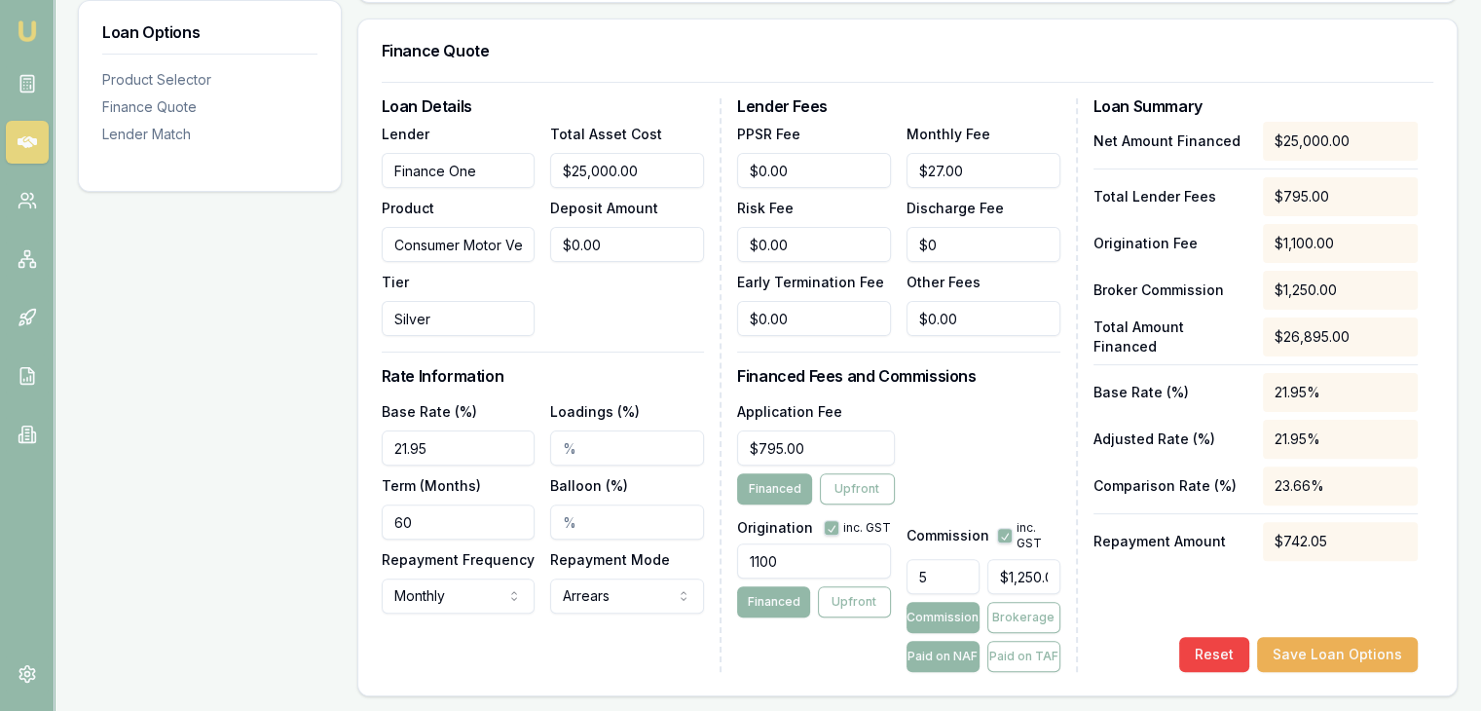
type input "5.00%"
type input "$1,250.00"
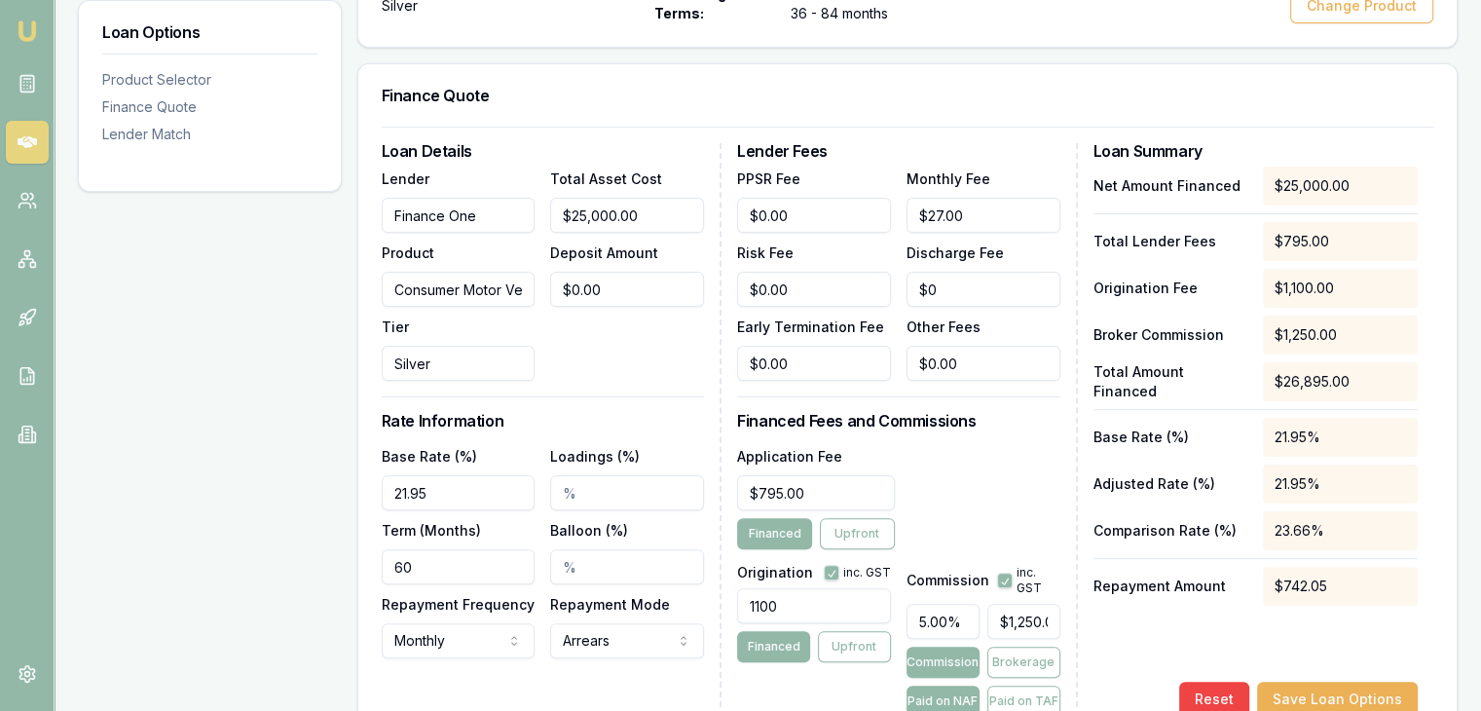
scroll to position [681, 0]
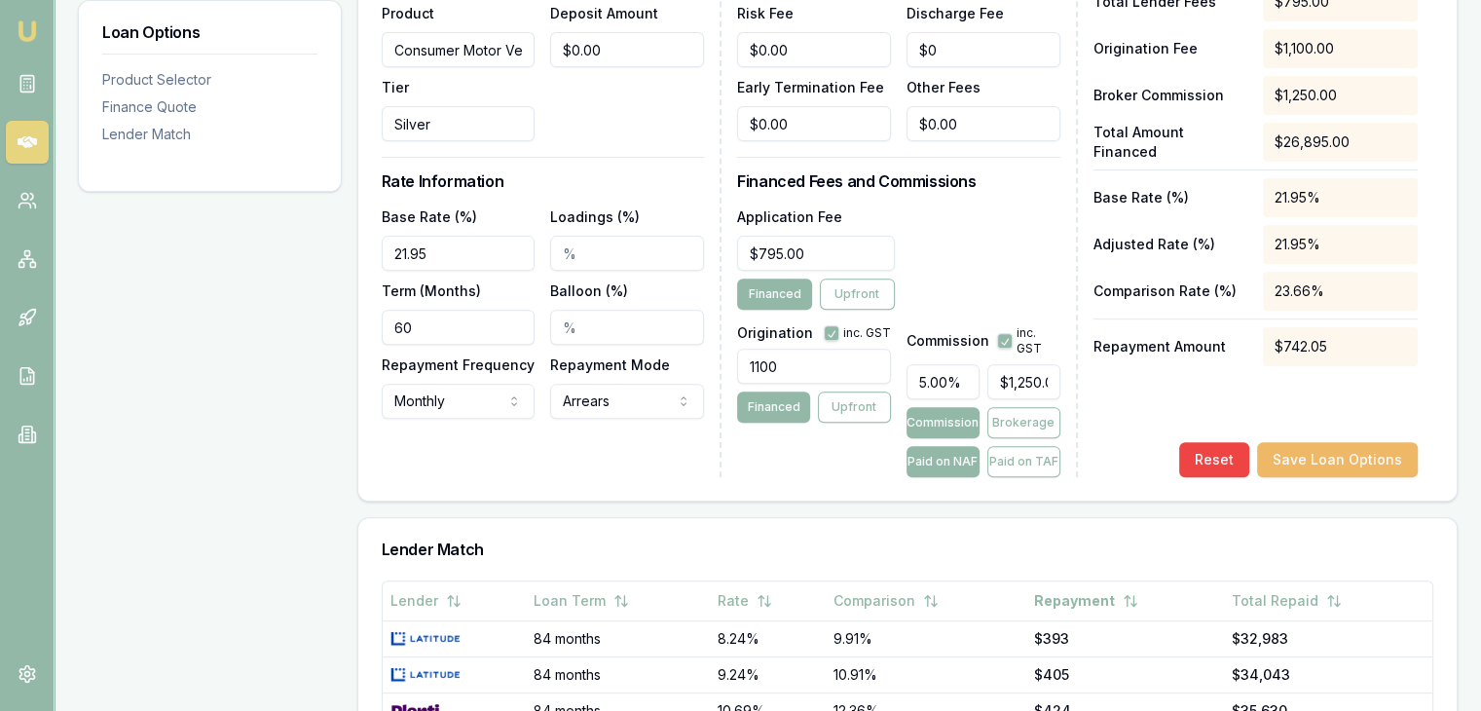
click at [1305, 457] on button "Save Loan Options" at bounding box center [1337, 459] width 161 height 35
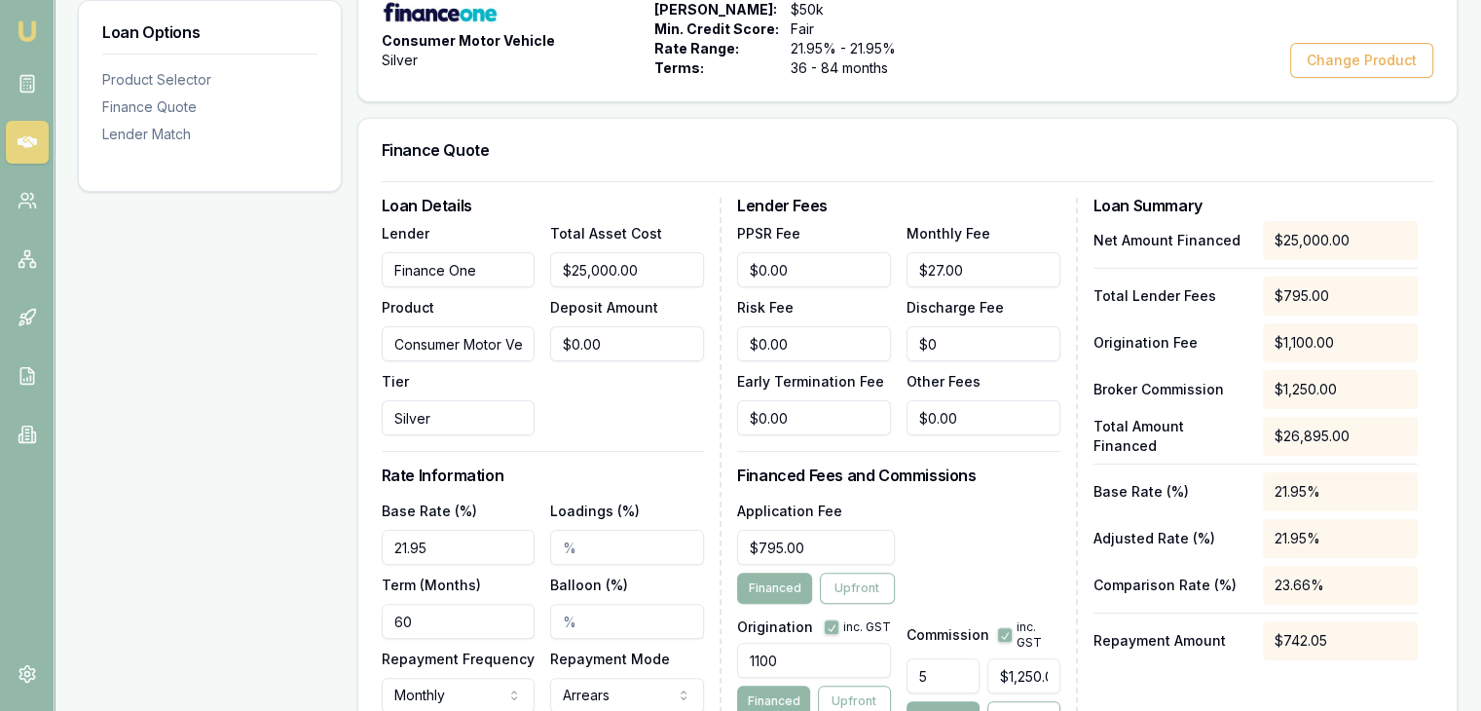
scroll to position [0, 0]
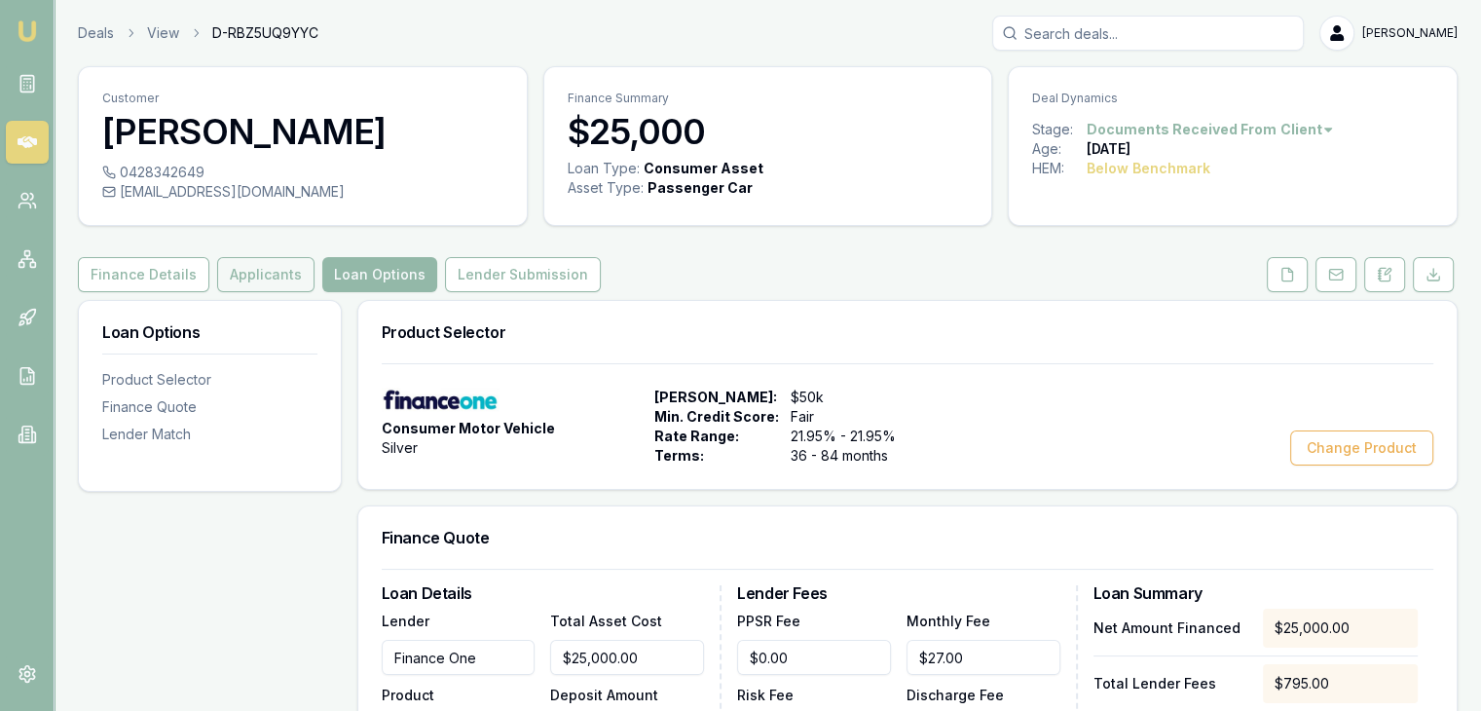
click at [257, 277] on button "Applicants" at bounding box center [265, 274] width 97 height 35
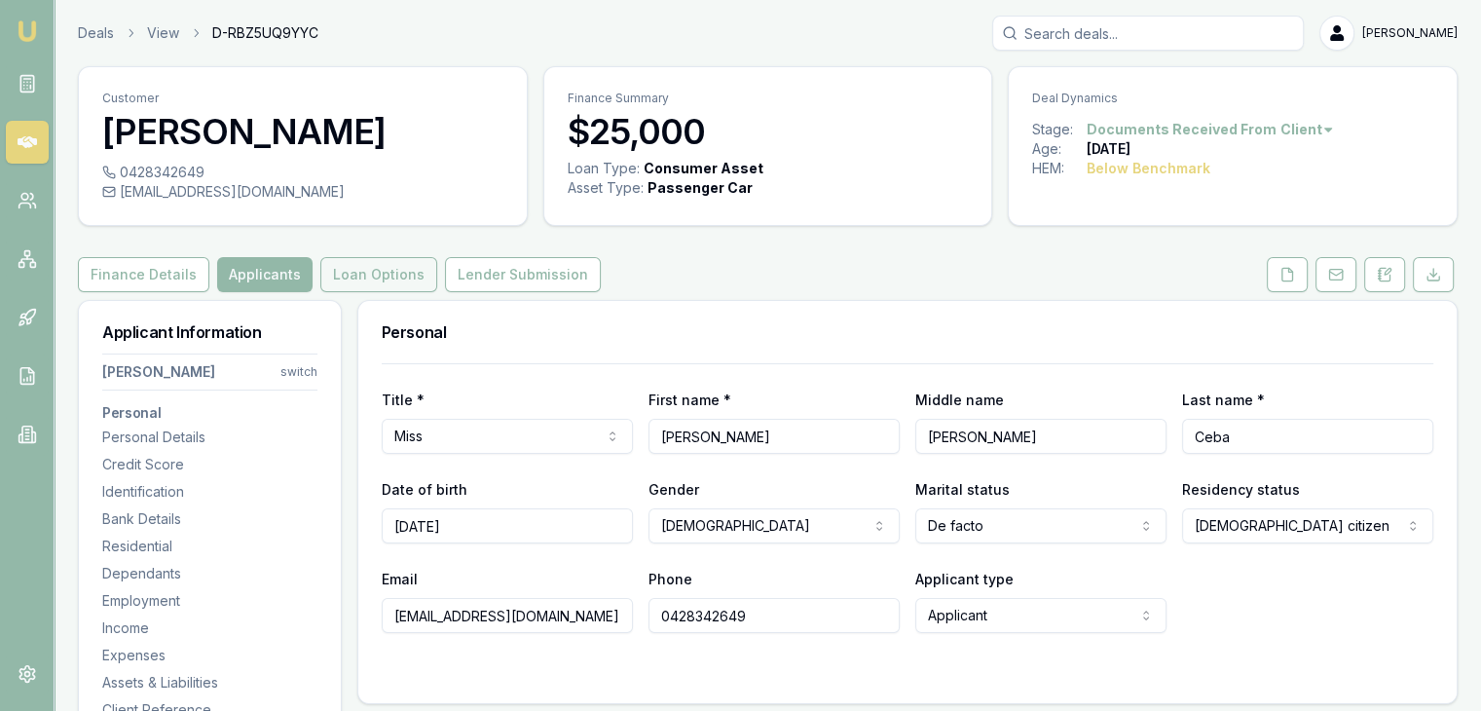
click at [358, 275] on button "Loan Options" at bounding box center [378, 274] width 117 height 35
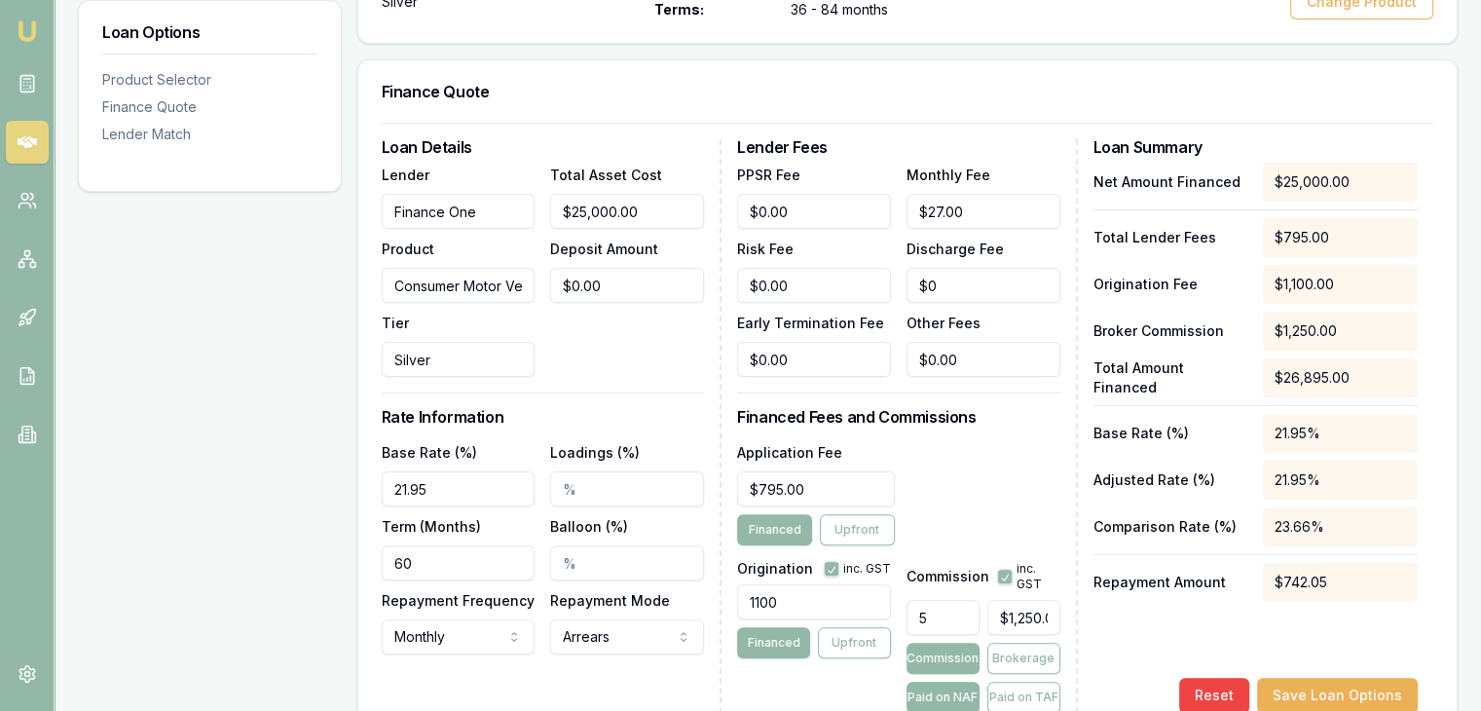
scroll to position [487, 0]
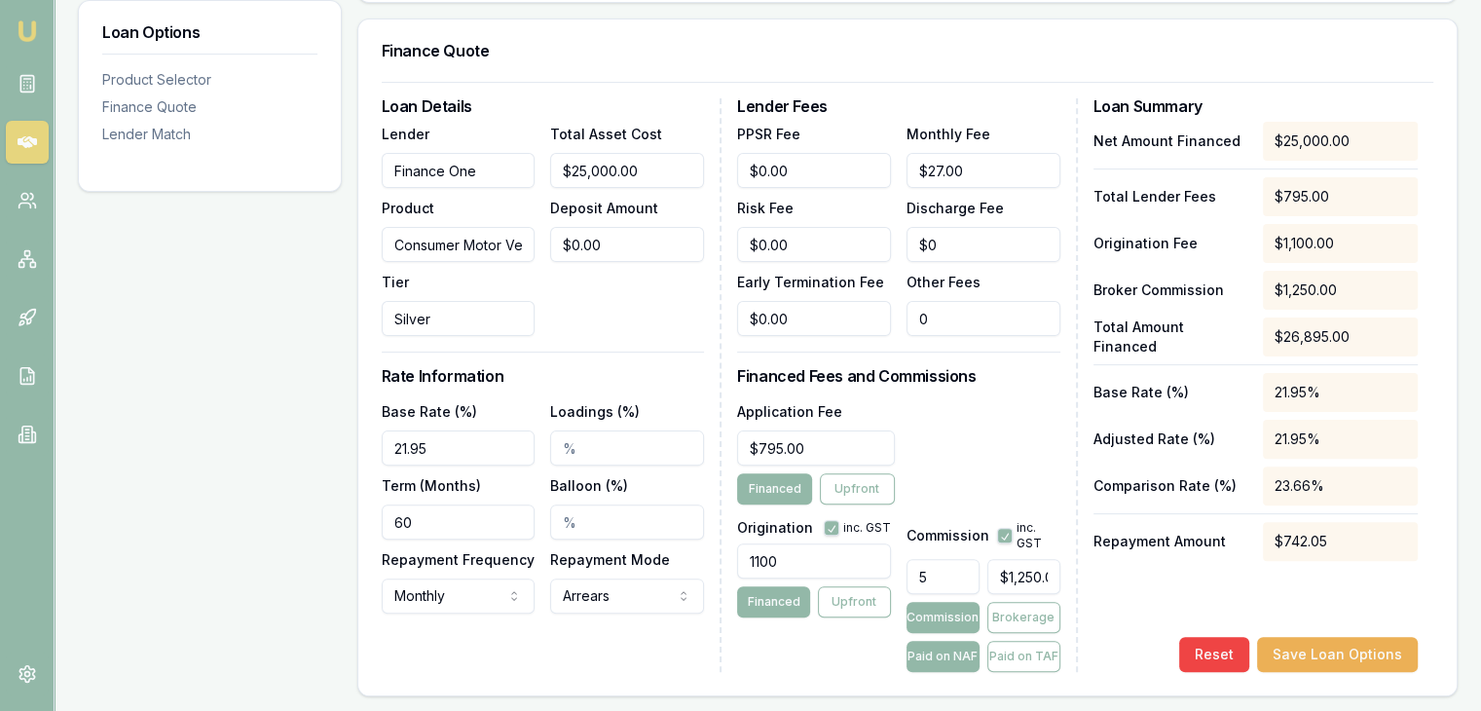
click at [979, 319] on input "0" at bounding box center [983, 318] width 154 height 35
drag, startPoint x: 987, startPoint y: 316, endPoint x: 892, endPoint y: 311, distance: 95.5
click at [892, 311] on div "PPSR Fee $0.00 Monthly Fee $27.00 Risk Fee $0.00 Discharge Fee $0 Early Termina…" at bounding box center [898, 229] width 322 height 214
type input "$200.00"
type input "795"
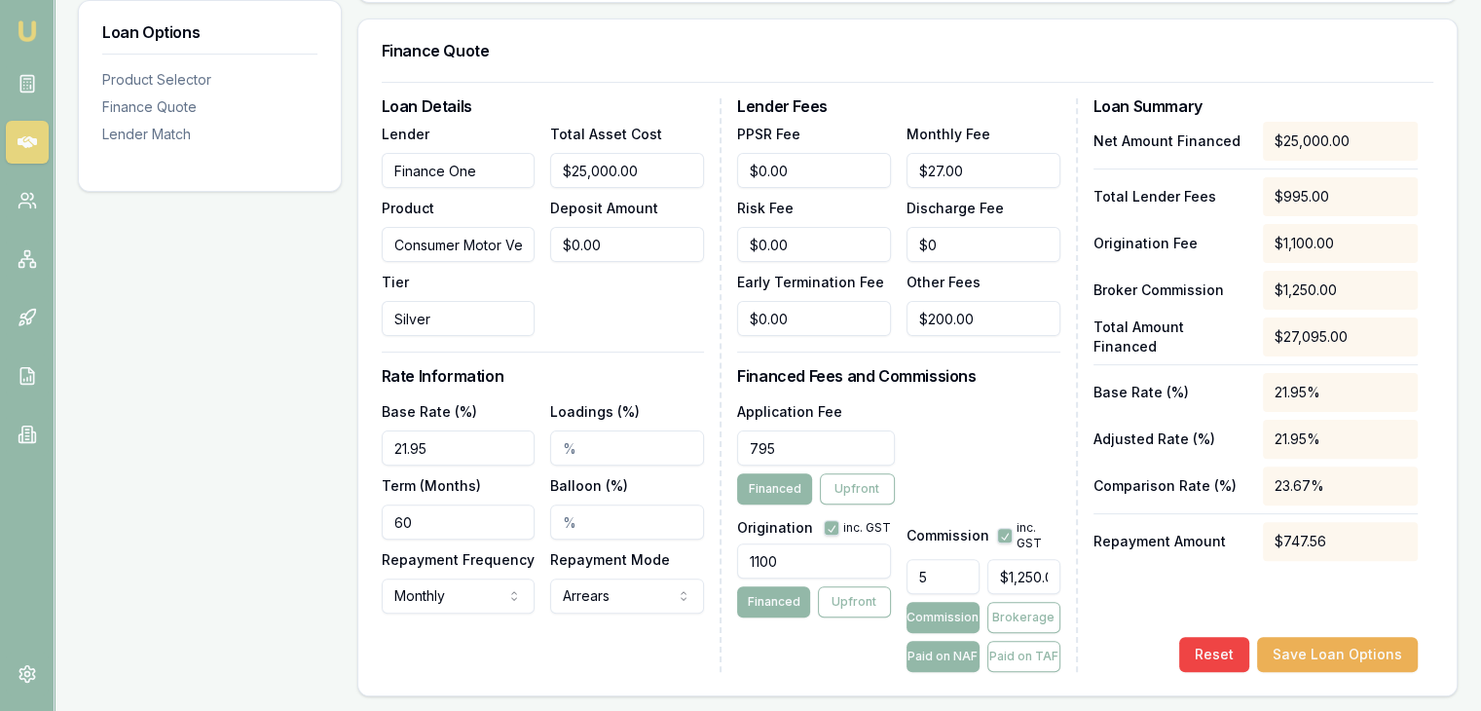
type input "0"
type input "$795.00"
click at [806, 251] on input "0" at bounding box center [814, 244] width 154 height 35
type input "$1,995.00"
type input "$0"
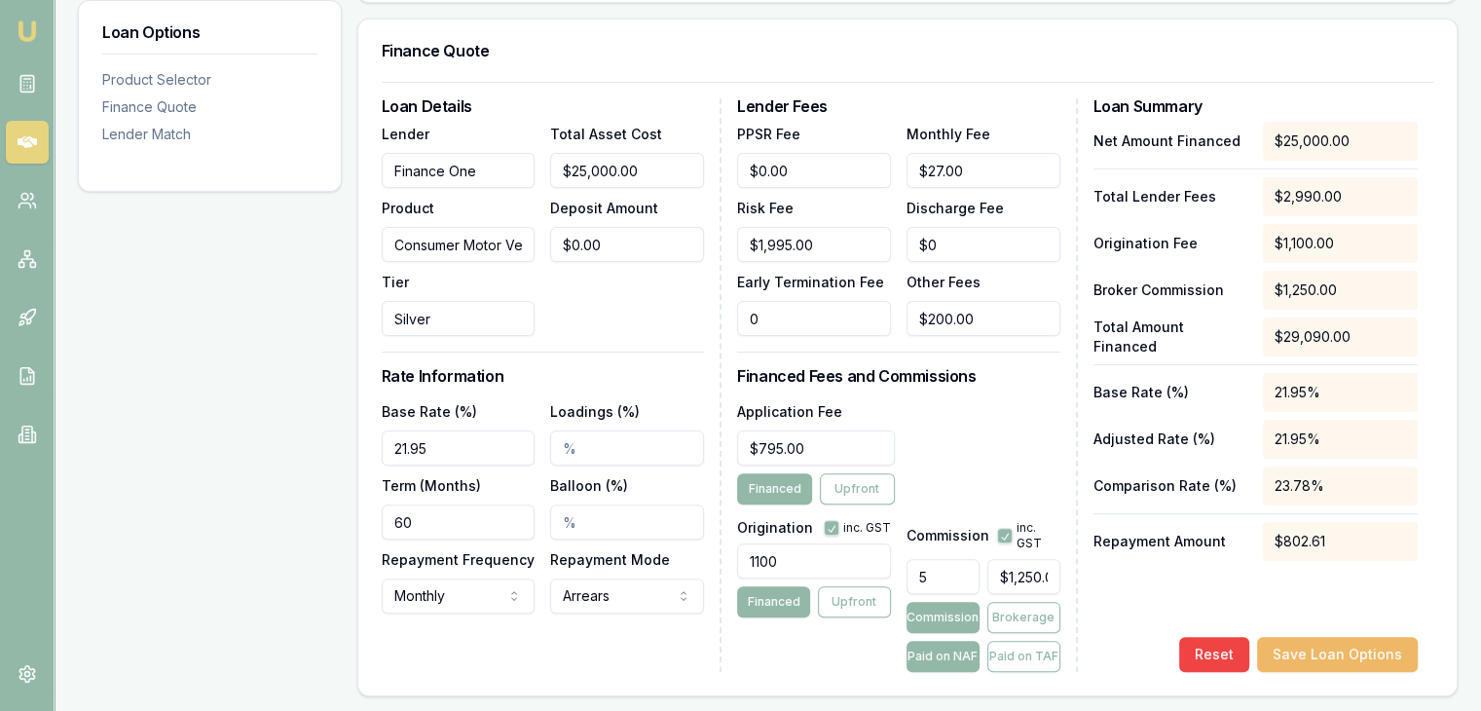
type input "$0.00"
click at [1320, 645] on button "Save Loan Options" at bounding box center [1337, 654] width 161 height 35
click at [947, 572] on input "5" at bounding box center [942, 576] width 73 height 35
type input "$0.00"
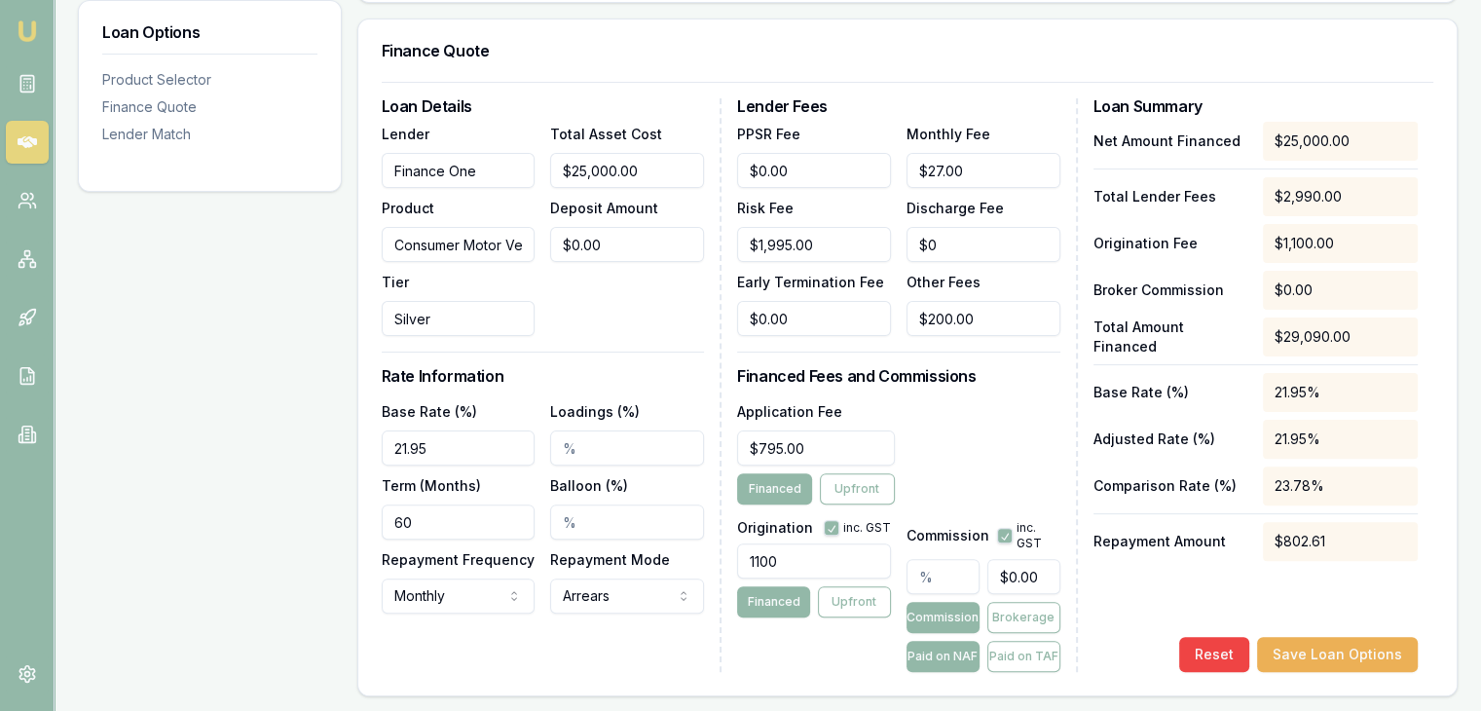
click at [565, 449] on input "Loadings (%)" at bounding box center [627, 447] width 154 height 35
type input "2.00%"
click at [1337, 658] on button "Save Loan Options" at bounding box center [1337, 654] width 161 height 35
click at [987, 316] on input "200" at bounding box center [983, 318] width 154 height 35
drag, startPoint x: 993, startPoint y: 316, endPoint x: 962, endPoint y: 363, distance: 56.2
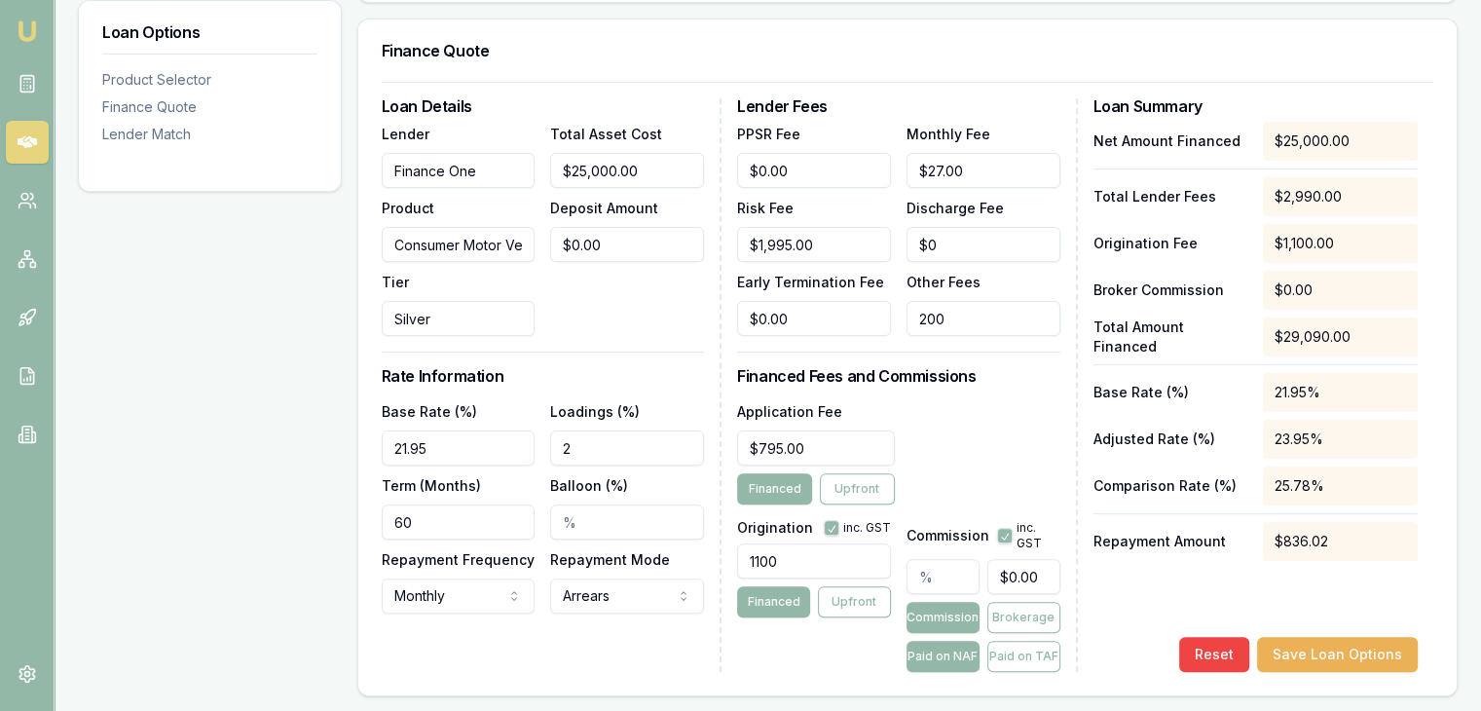
click at [878, 324] on div "PPSR Fee $0.00 Monthly Fee $27.00 Risk Fee $1,995.00 Discharge Fee $0 Early Ter…" at bounding box center [898, 229] width 322 height 214
type input "$0.00"
type input "$795.00"
click at [449, 445] on input "21.95" at bounding box center [459, 447] width 154 height 35
drag, startPoint x: 449, startPoint y: 445, endPoint x: 311, endPoint y: 438, distance: 137.4
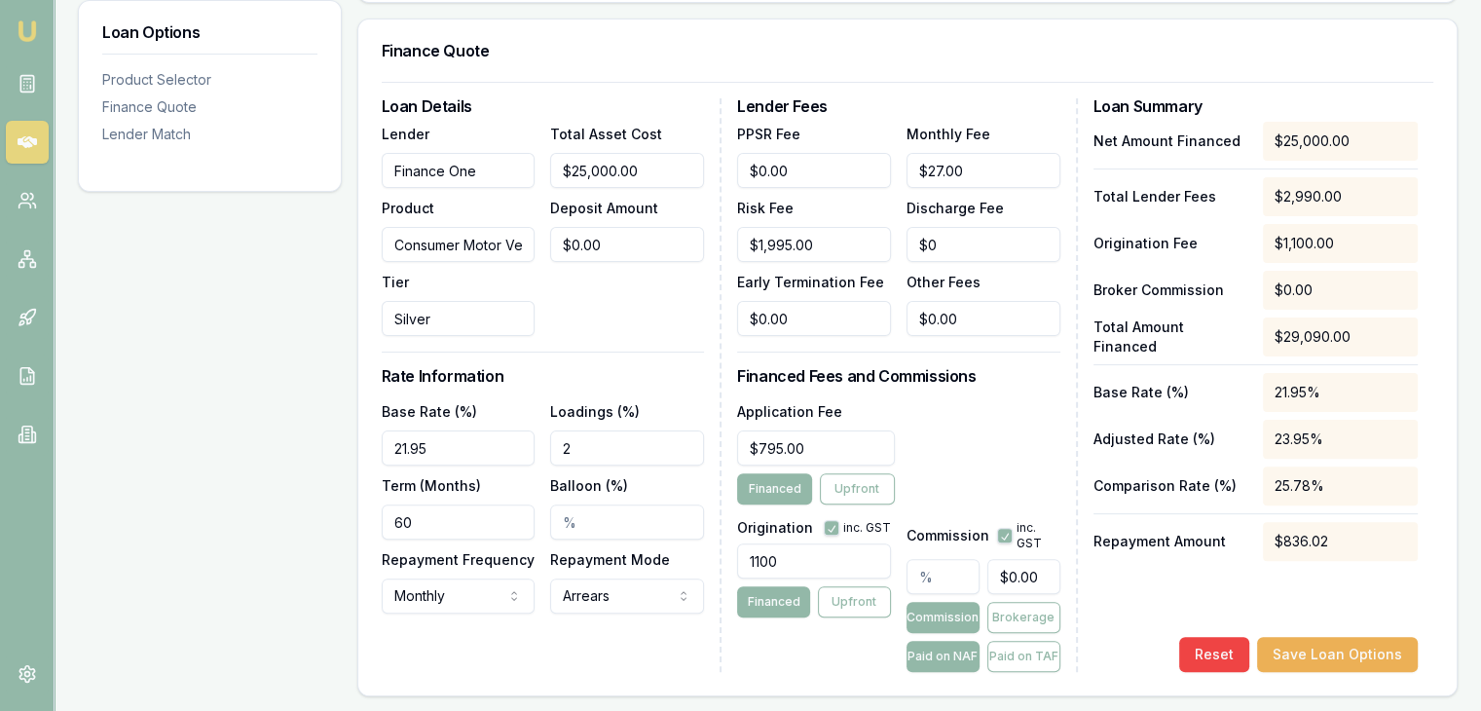
click at [311, 438] on div "Loan Options Product Selector Finance Quote Lender Match Product Selector Consu…" at bounding box center [767, 537] width 1379 height 1449
type input "19.95%"
type input "2.00%"
click at [1327, 655] on button "Save Loan Options" at bounding box center [1337, 654] width 161 height 35
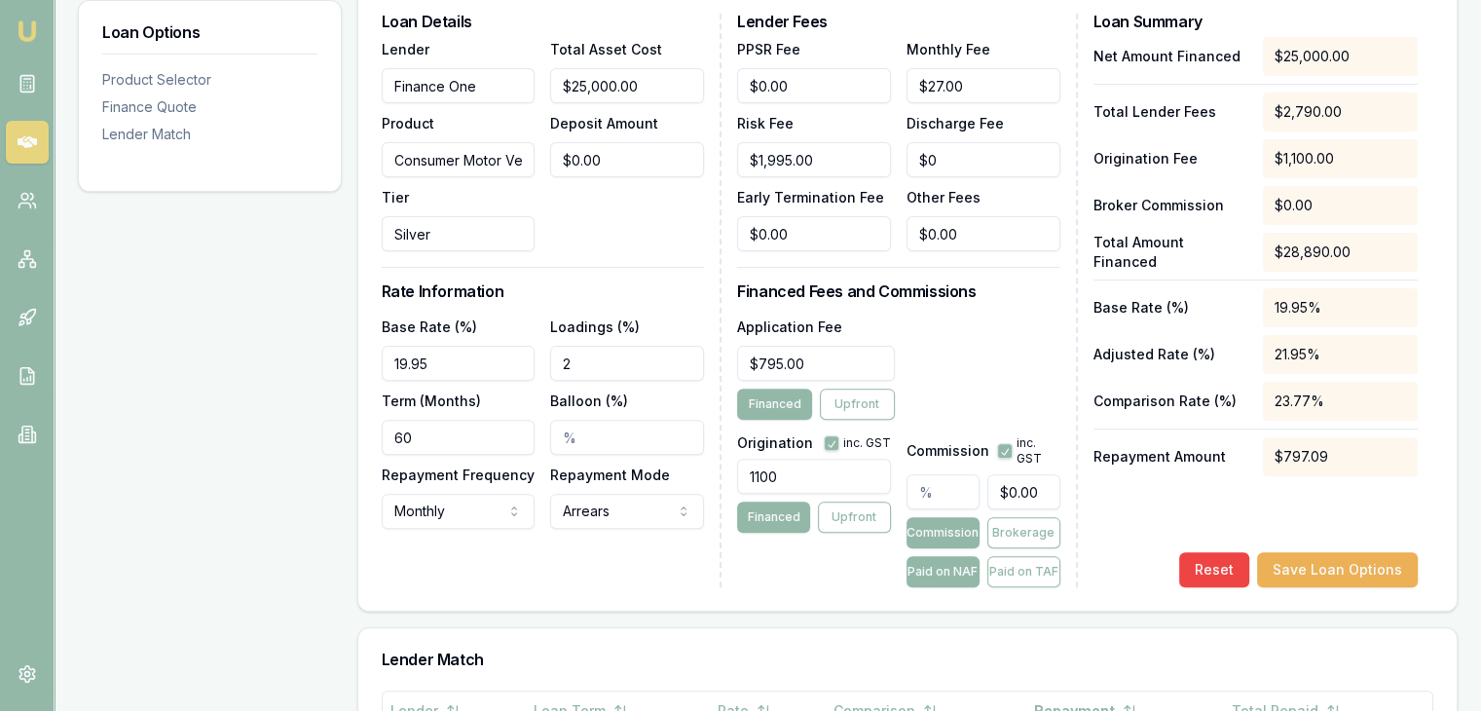
scroll to position [584, 0]
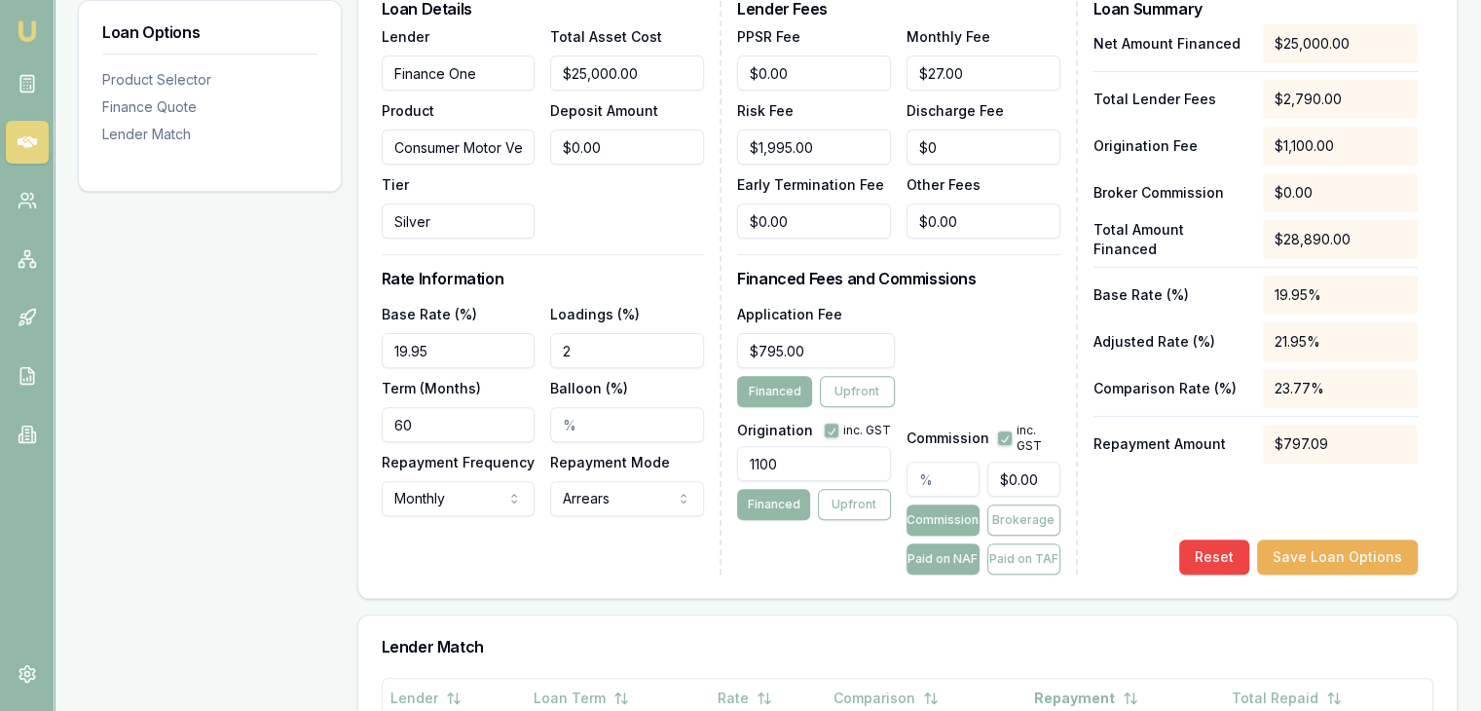
click at [473, 346] on input "19.95" at bounding box center [459, 350] width 154 height 35
type input "1"
type input "21.95%"
type input "2.00%"
click at [1313, 552] on button "Save Loan Options" at bounding box center [1337, 556] width 161 height 35
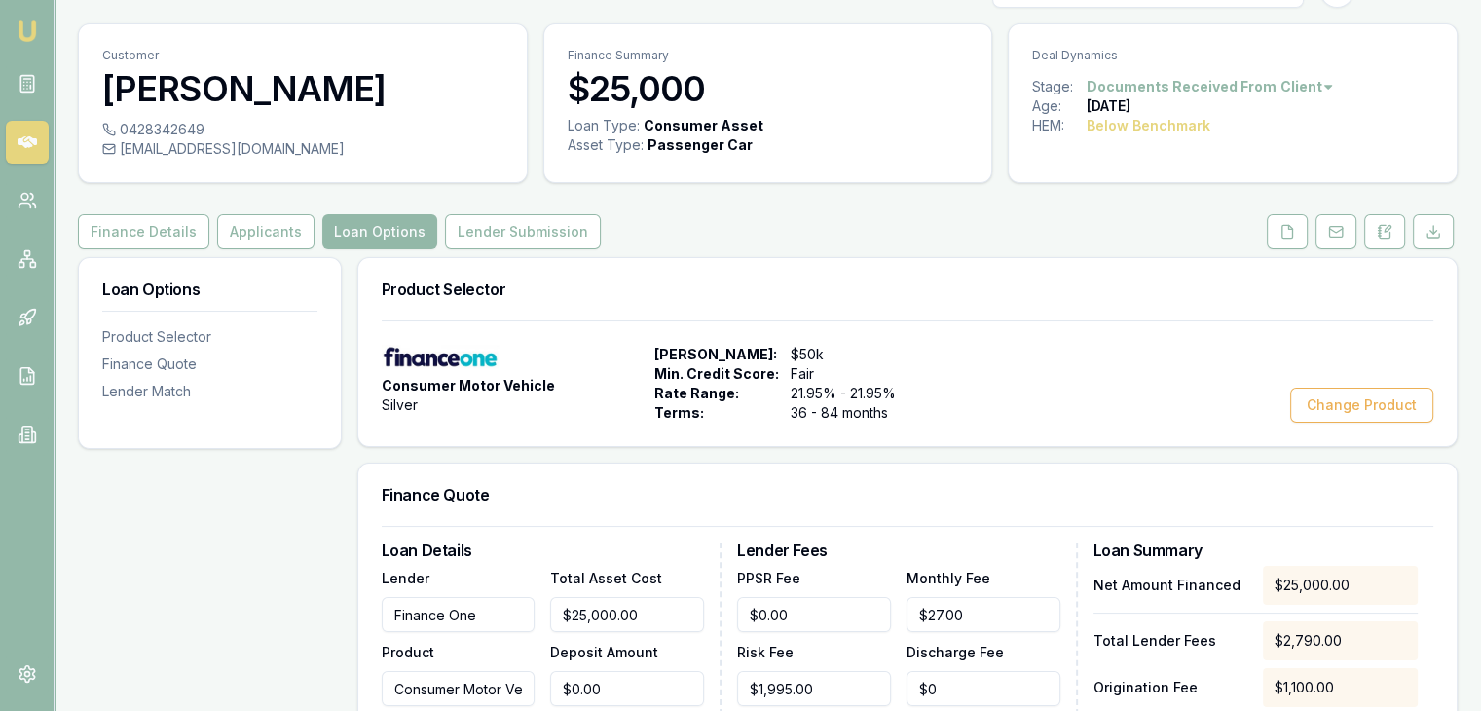
scroll to position [0, 0]
